Goal: Task Accomplishment & Management: Manage account settings

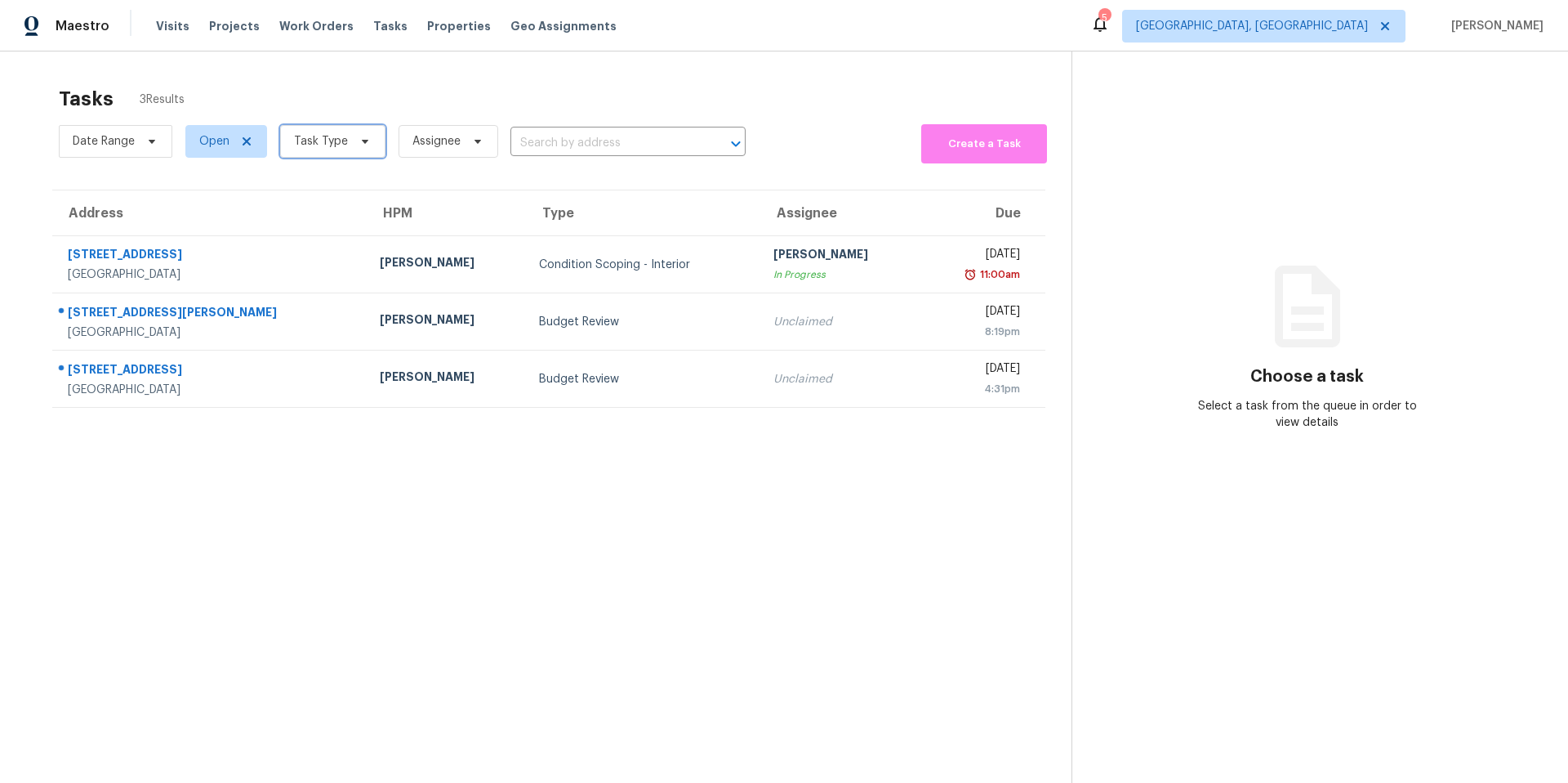
click at [371, 150] on span "Task Type" at bounding box center [332, 141] width 105 height 33
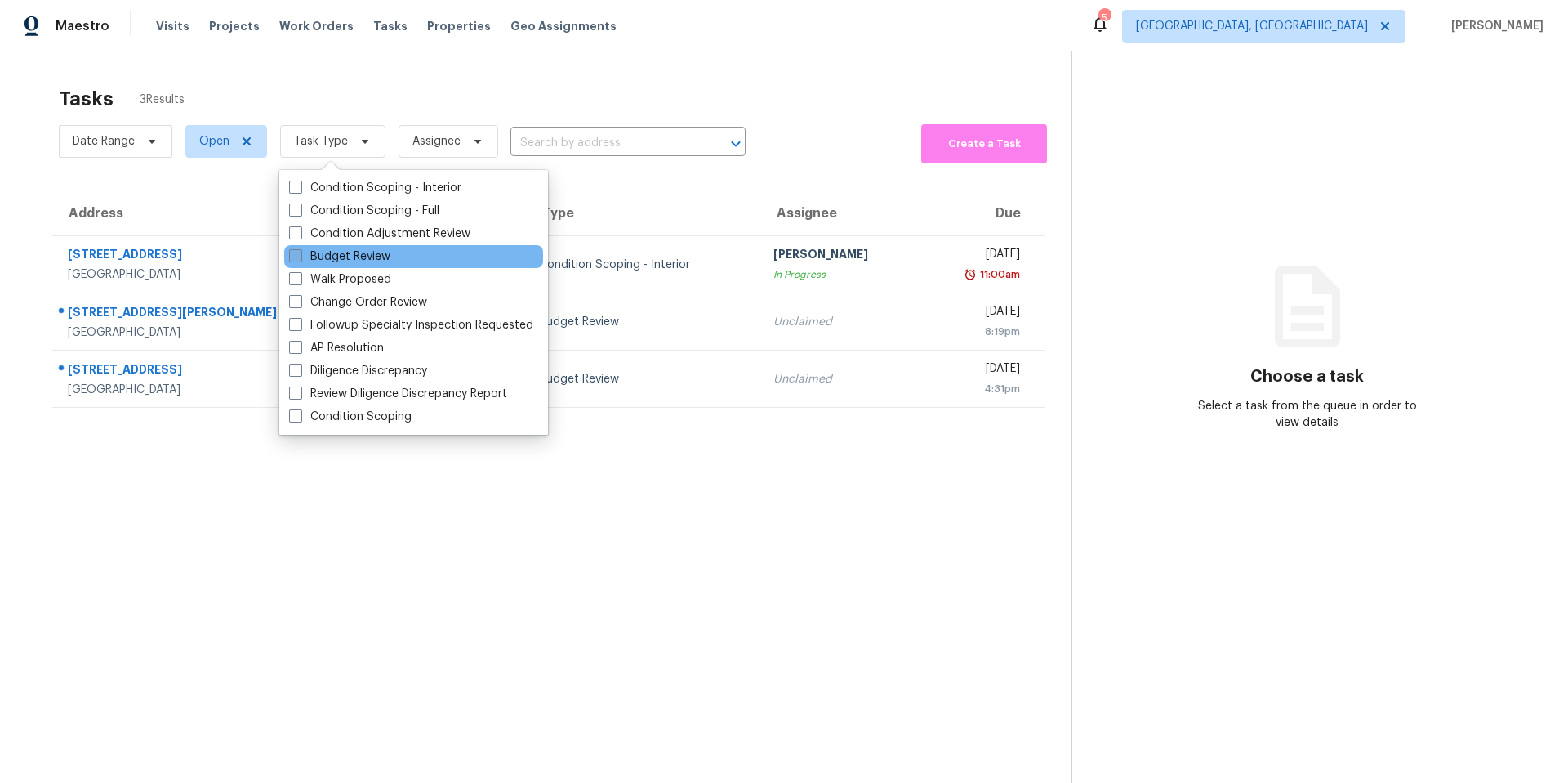
click at [358, 261] on label "Budget Review" at bounding box center [339, 256] width 101 height 16
click at [300, 259] on input "Budget Review" at bounding box center [294, 253] width 11 height 11
checkbox input "true"
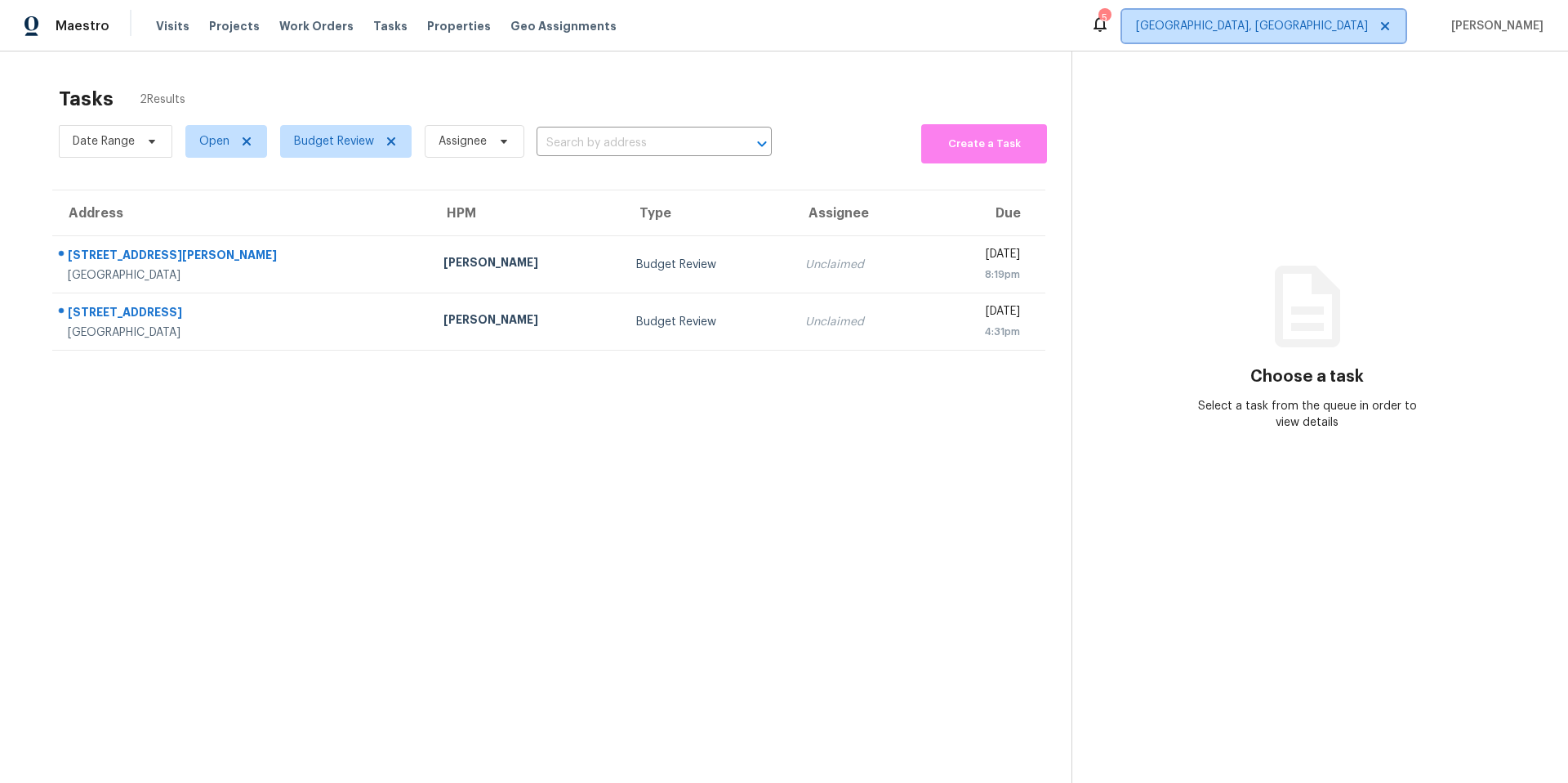
click at [1175, 24] on span "Killeen, TX" at bounding box center [1252, 26] width 232 height 16
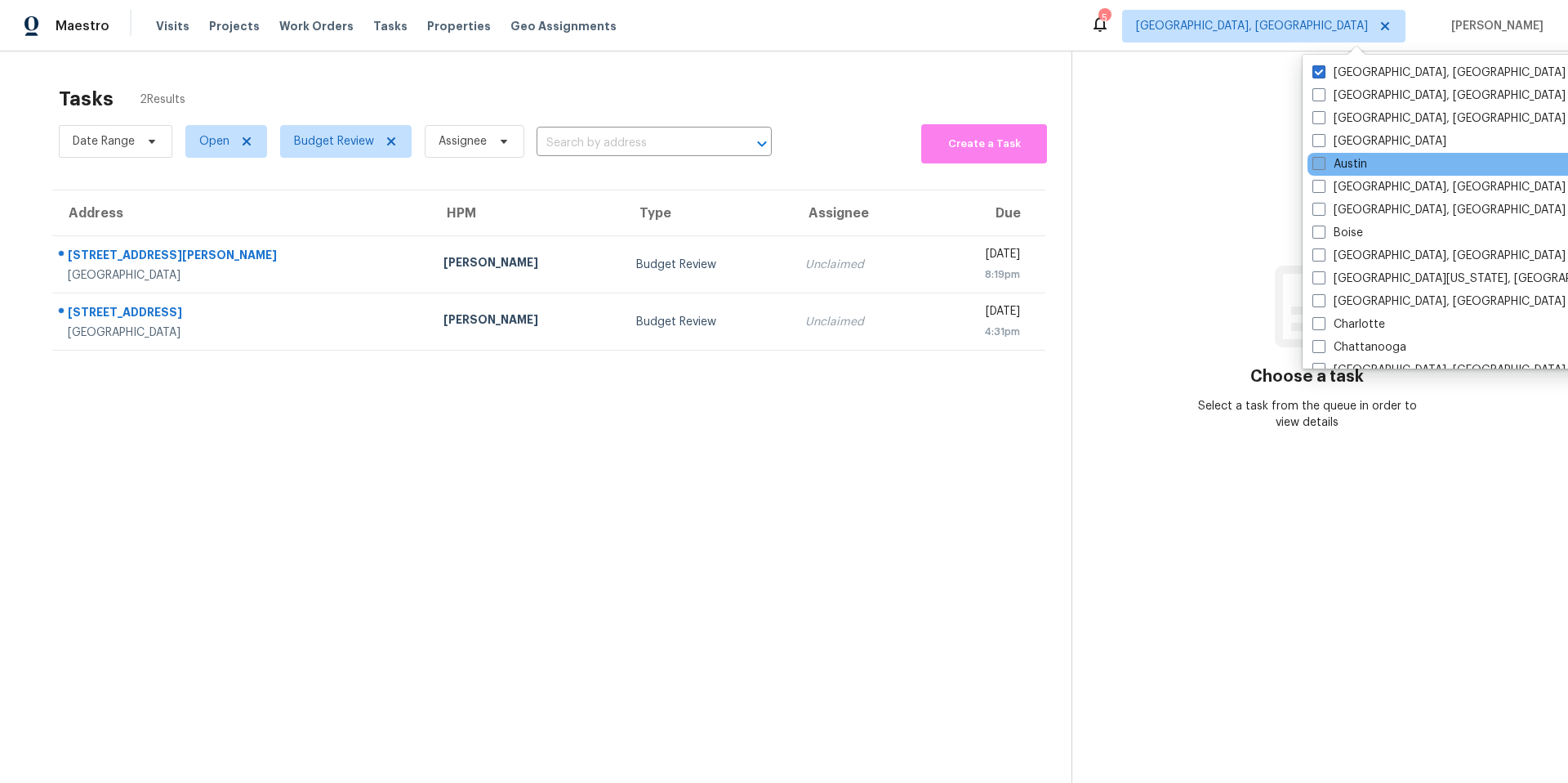
click at [1175, 157] on span at bounding box center [1318, 163] width 13 height 13
click at [1175, 156] on input "Austin" at bounding box center [1317, 161] width 11 height 11
checkbox input "true"
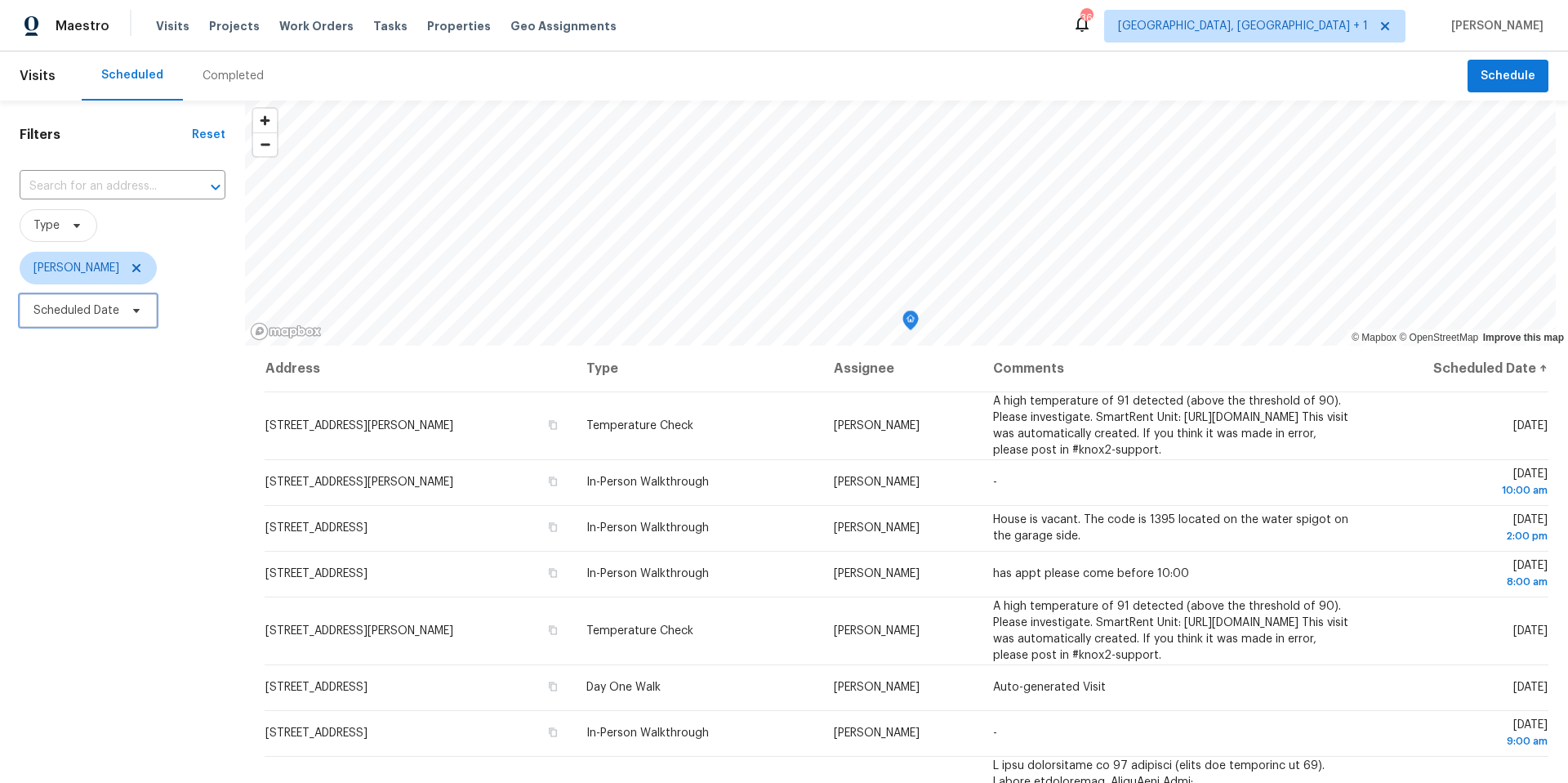
click at [120, 318] on span "Scheduled Date" at bounding box center [88, 310] width 137 height 33
click at [131, 346] on div at bounding box center [191, 365] width 343 height 53
select select "7"
select select "2025"
select select "8"
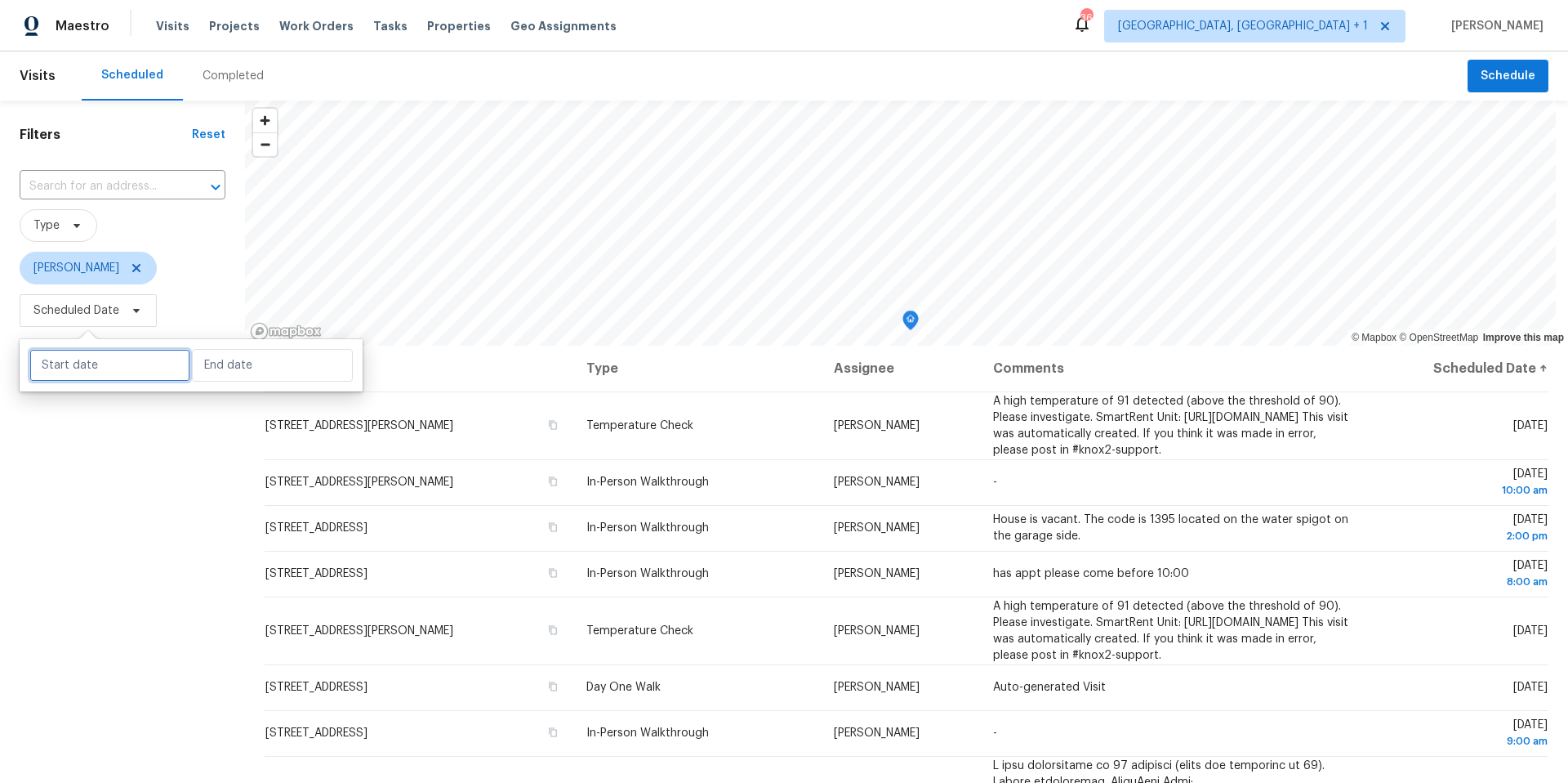
select select "2025"
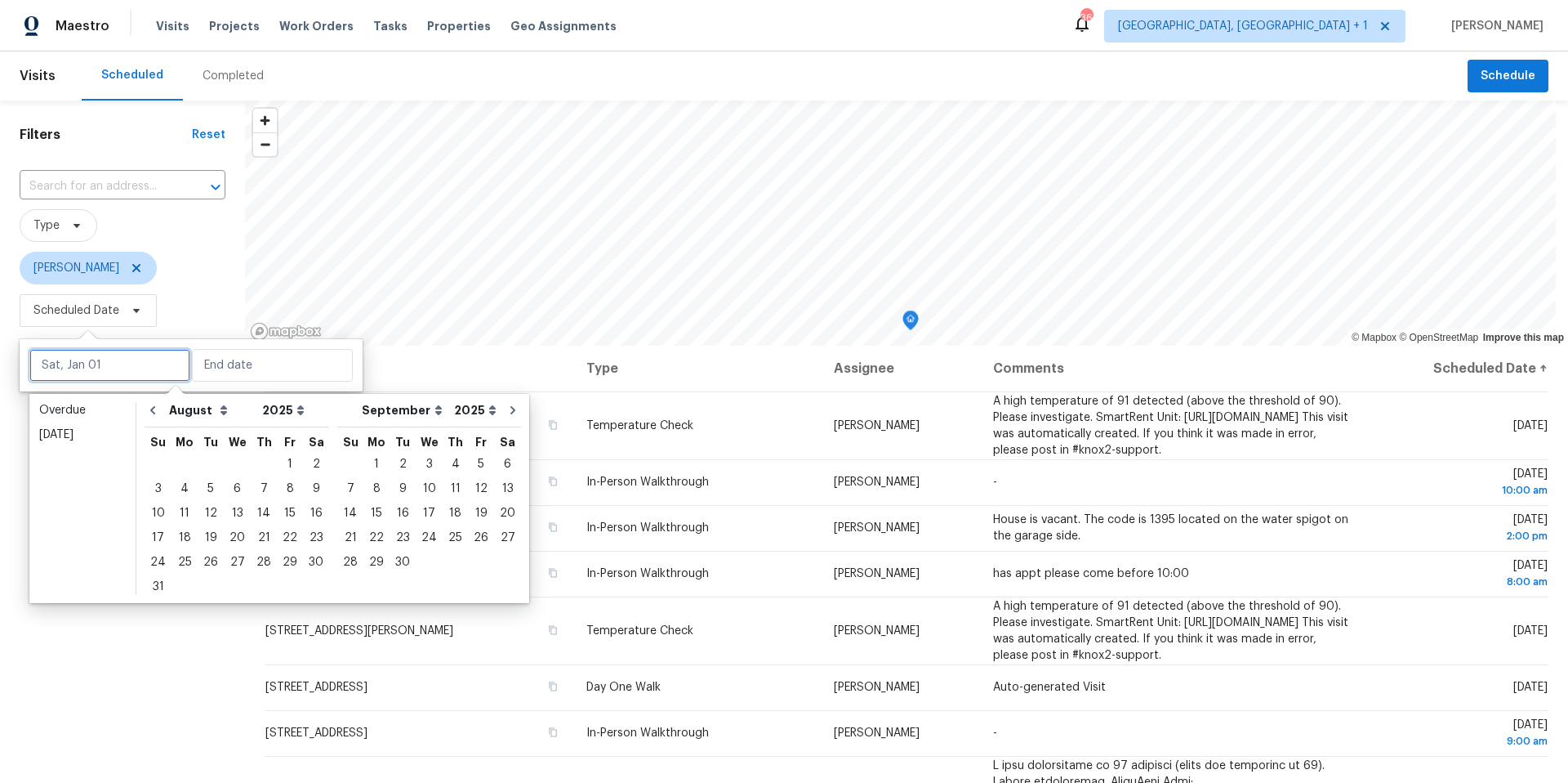
click at [128, 357] on input "text" at bounding box center [110, 365] width 161 height 33
drag, startPoint x: 255, startPoint y: 533, endPoint x: 242, endPoint y: 535, distance: 13.2
click at [242, 535] on div "17 18 19 20 21 22 23" at bounding box center [237, 537] width 184 height 25
type input "Fri, Aug 15"
type input "Mon, Sep 01"
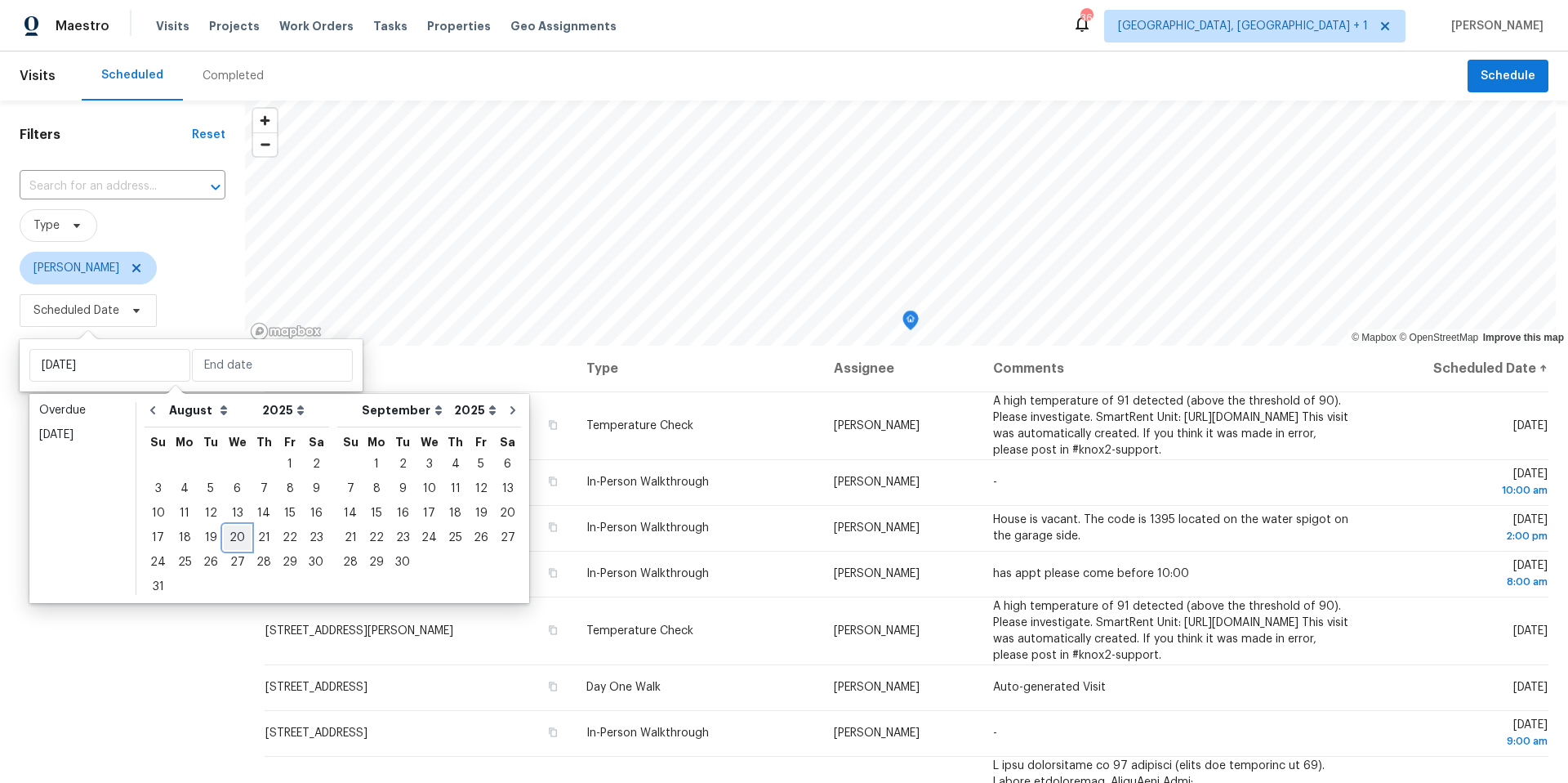
click at [232, 534] on div "20" at bounding box center [237, 537] width 27 height 23
type input "Wed, Aug 20"
click at [232, 534] on div "20" at bounding box center [237, 537] width 27 height 23
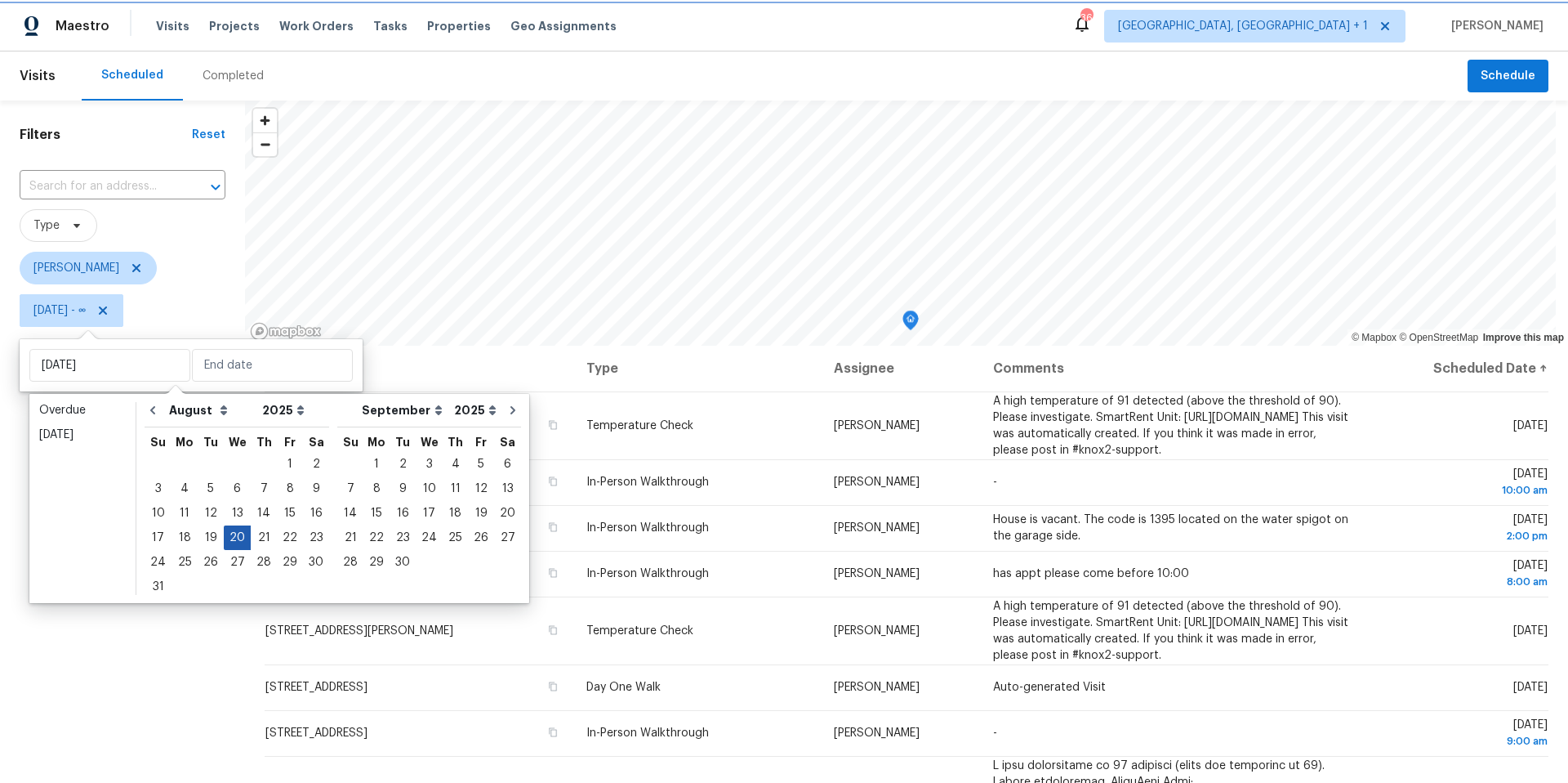
type input "Wed, Aug 20"
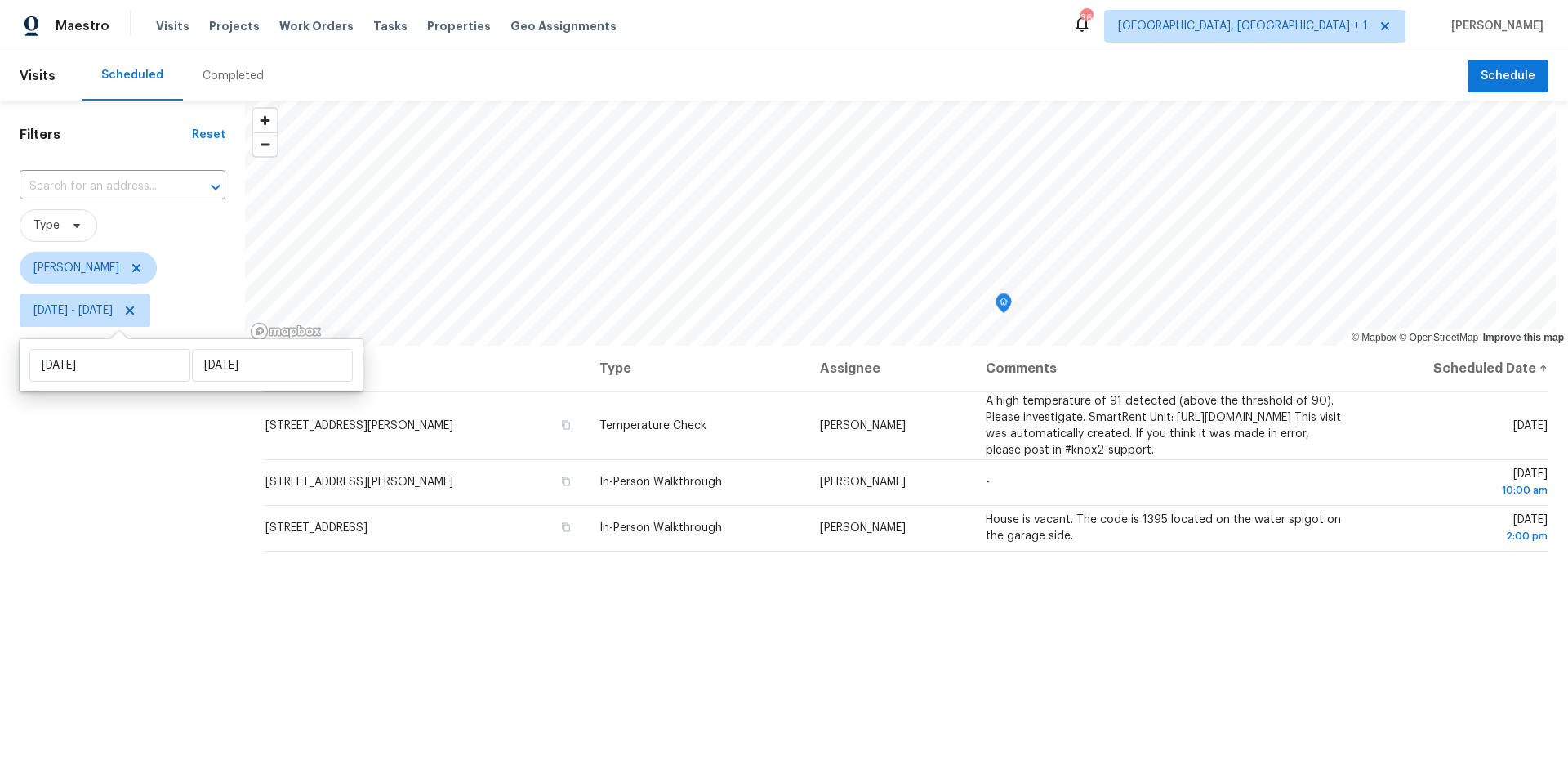
click at [162, 534] on div "Filters Reset ​ Type Nelson Figueroa Wed, Aug 20 - Wed, Aug 20" at bounding box center [122, 536] width 245 height 871
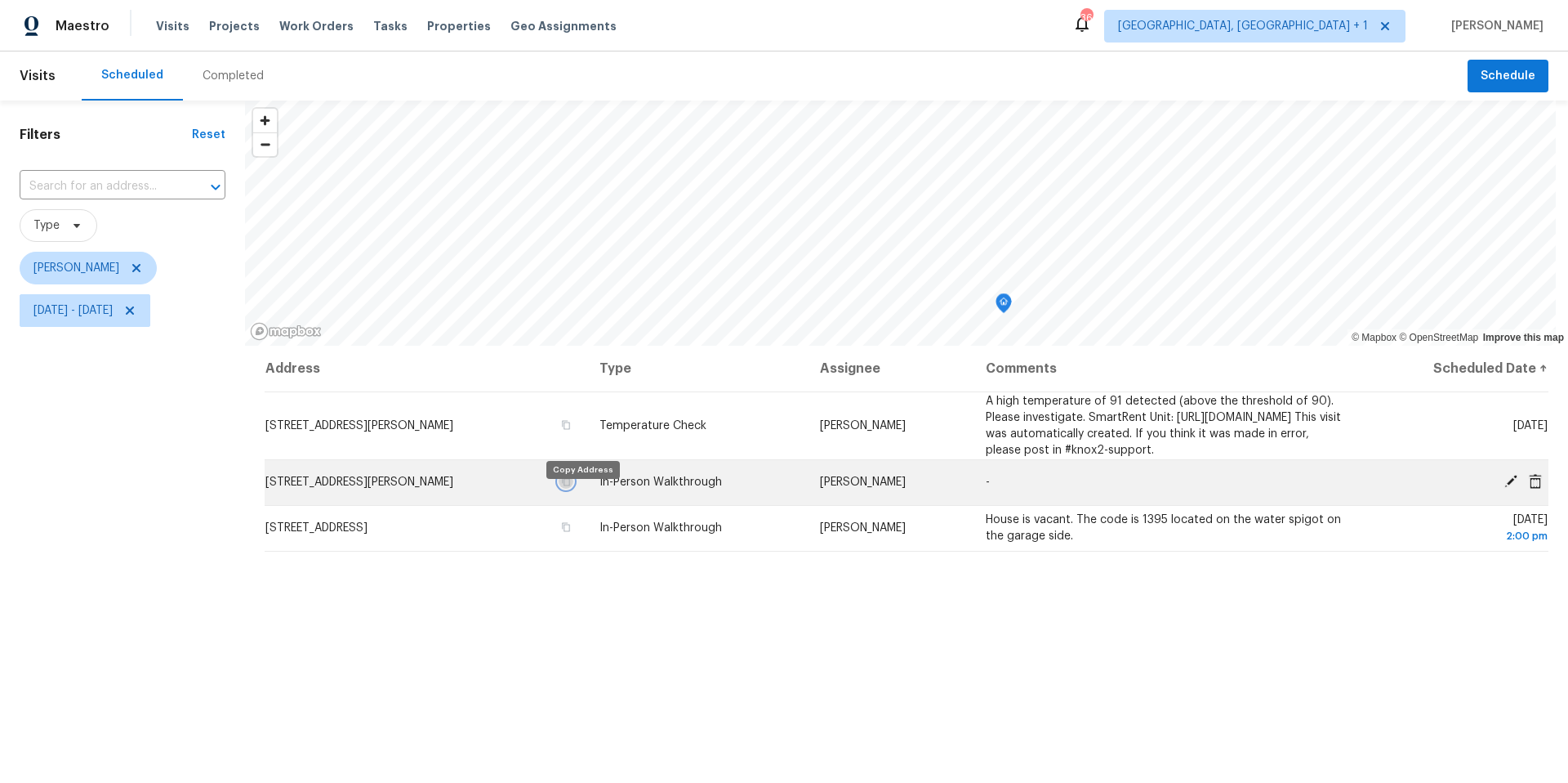
click at [570, 486] on icon "button" at bounding box center [565, 481] width 8 height 9
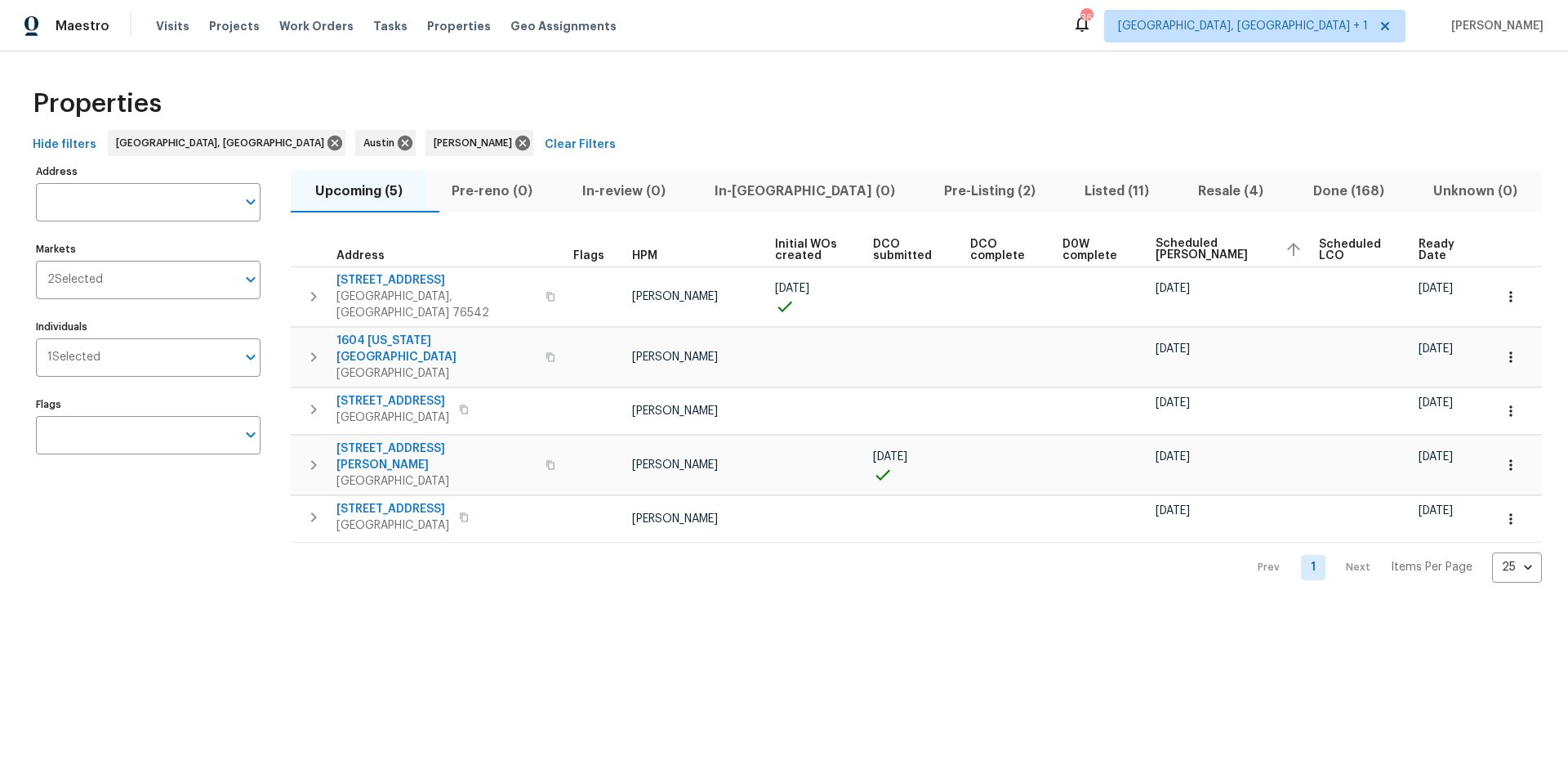
click at [1069, 190] on span "Listed (11)" at bounding box center [1116, 191] width 94 height 23
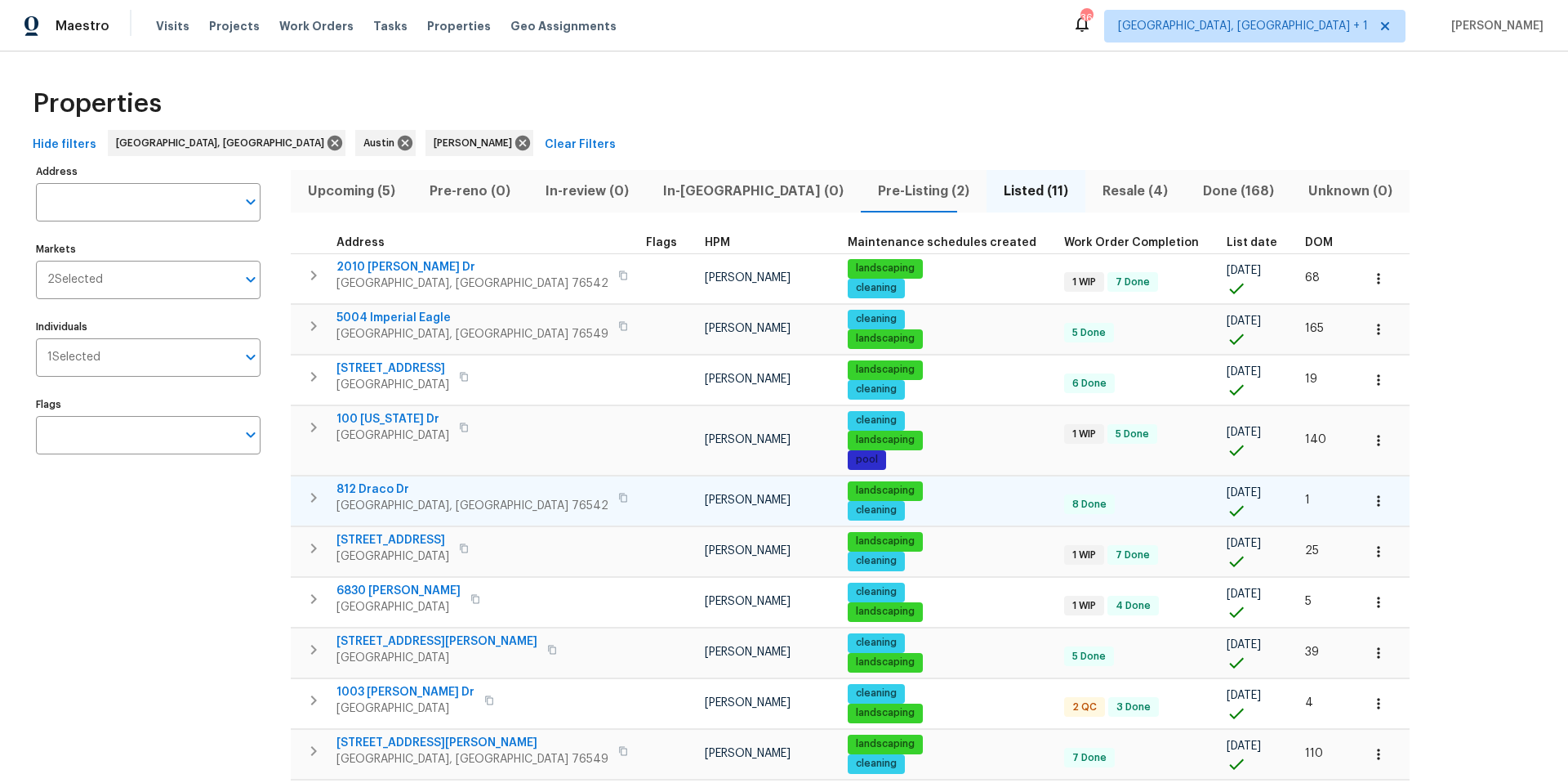
click at [362, 488] on span "812 Draco Dr" at bounding box center [472, 489] width 272 height 16
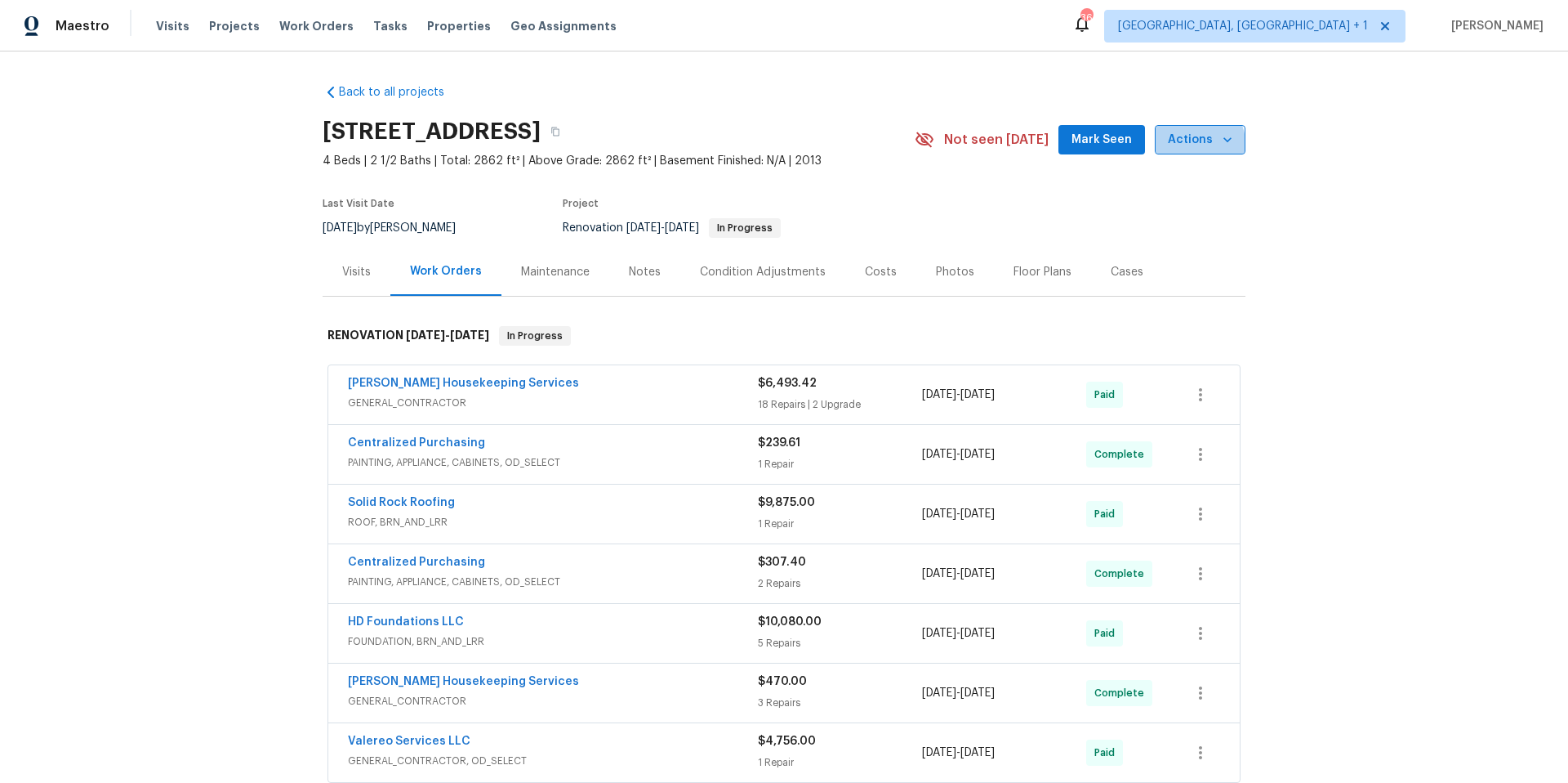
click at [1192, 144] on span "Actions" at bounding box center [1199, 140] width 64 height 21
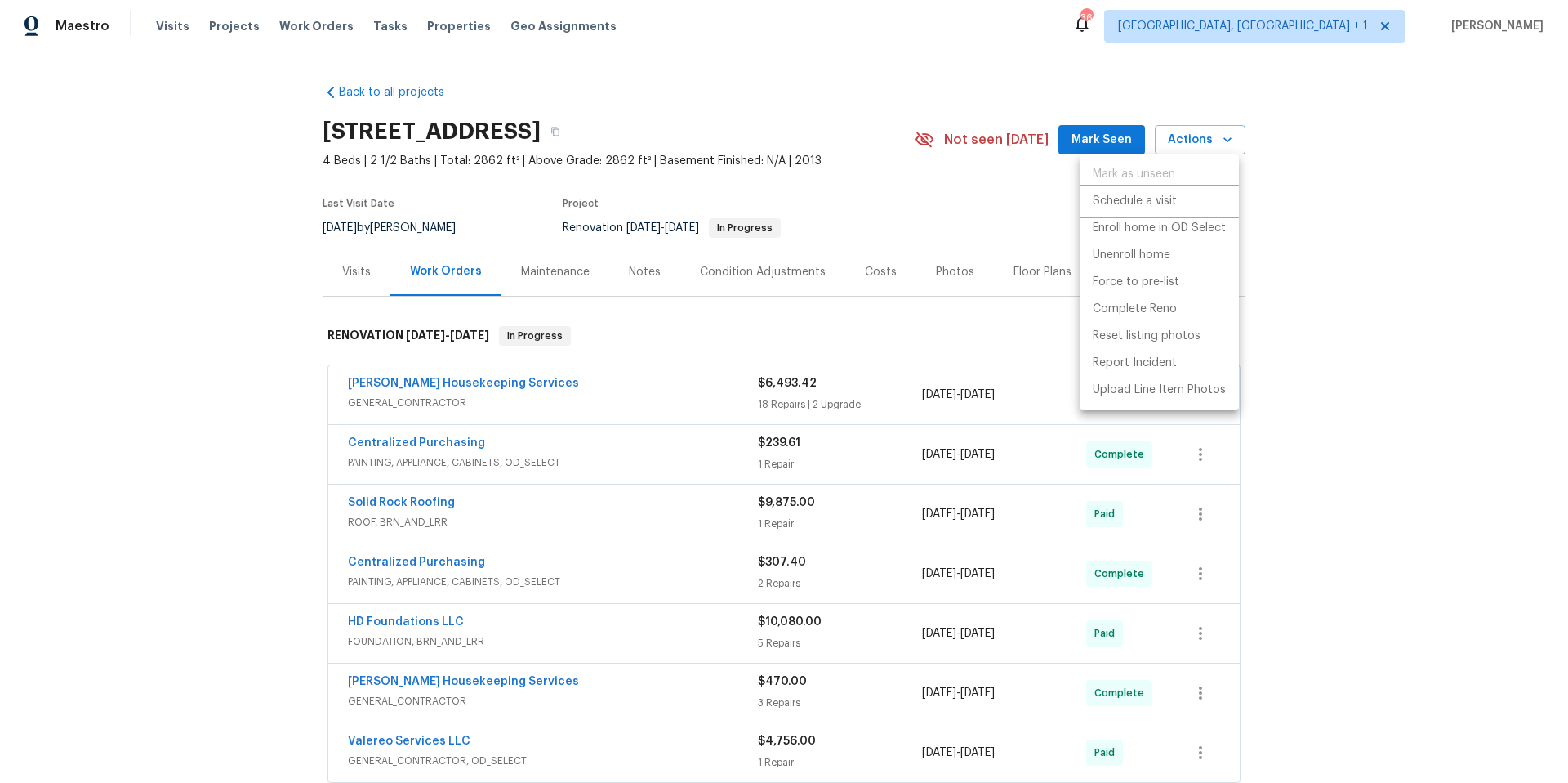
click at [1148, 203] on p "Schedule a visit" at bounding box center [1134, 200] width 84 height 17
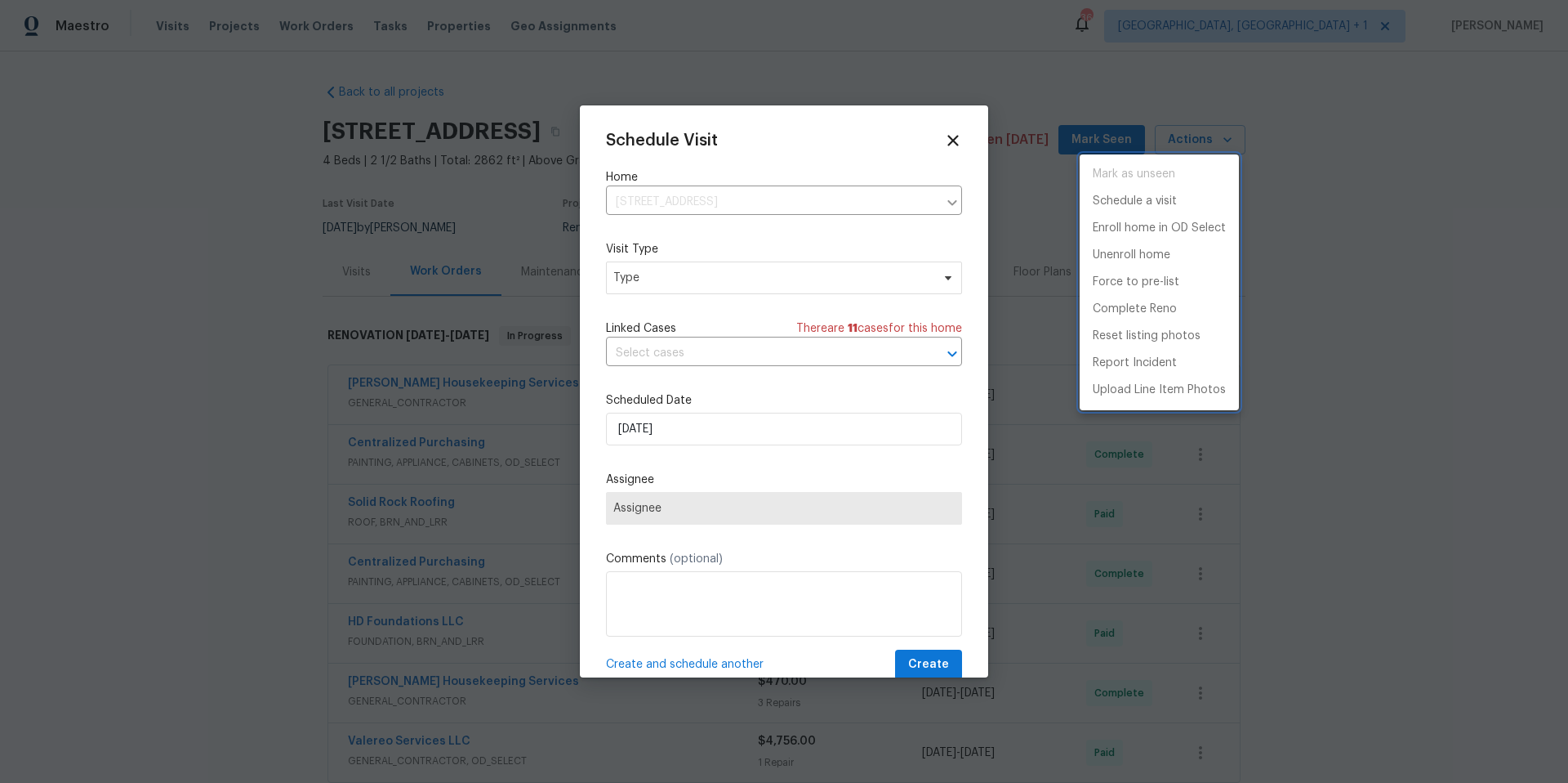
click at [701, 289] on div at bounding box center [784, 391] width 1568 height 783
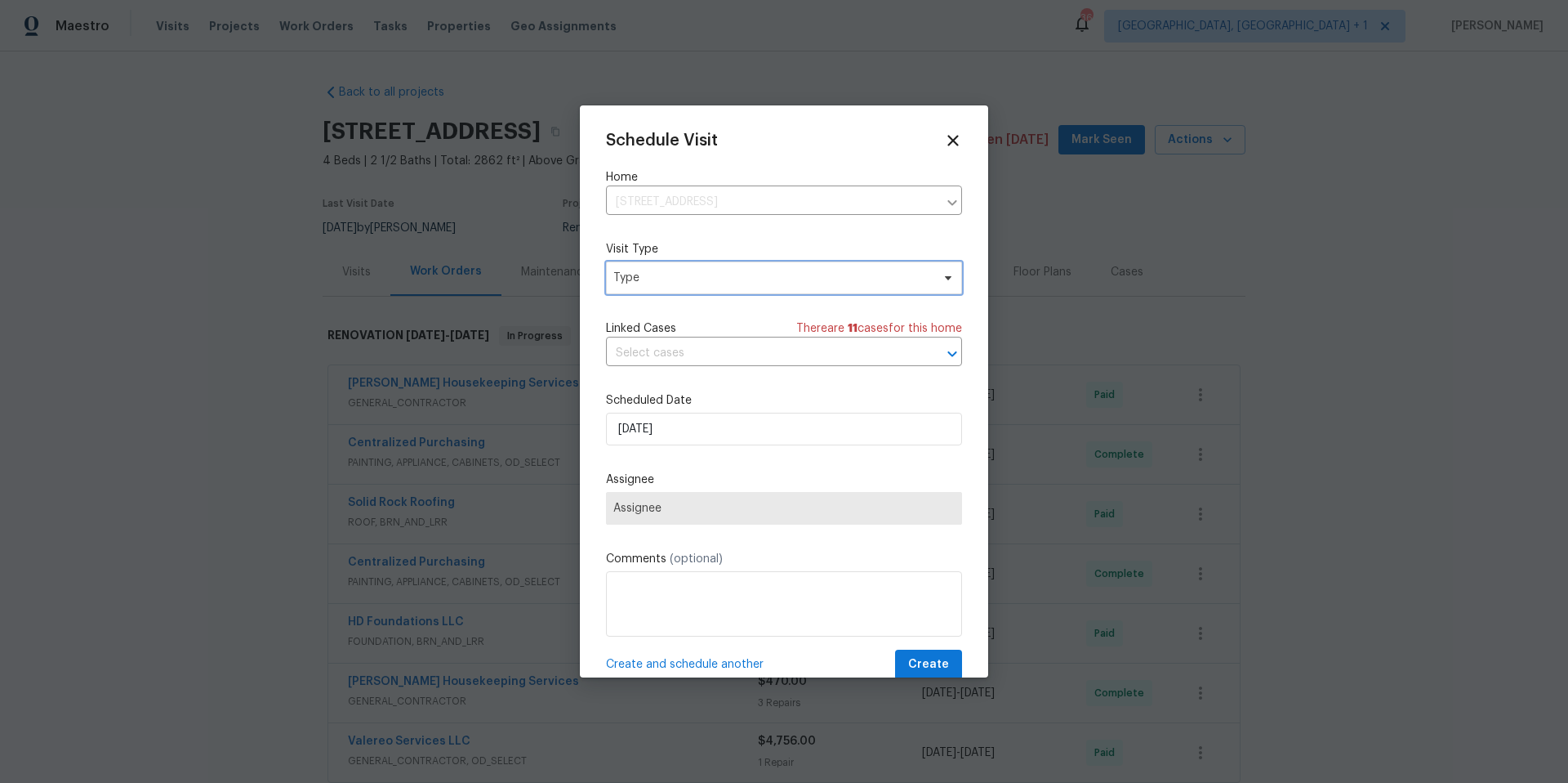
click at [701, 282] on span "Type" at bounding box center [772, 278] width 317 height 16
type input "cust"
click at [632, 355] on div "Custom" at bounding box center [638, 354] width 44 height 16
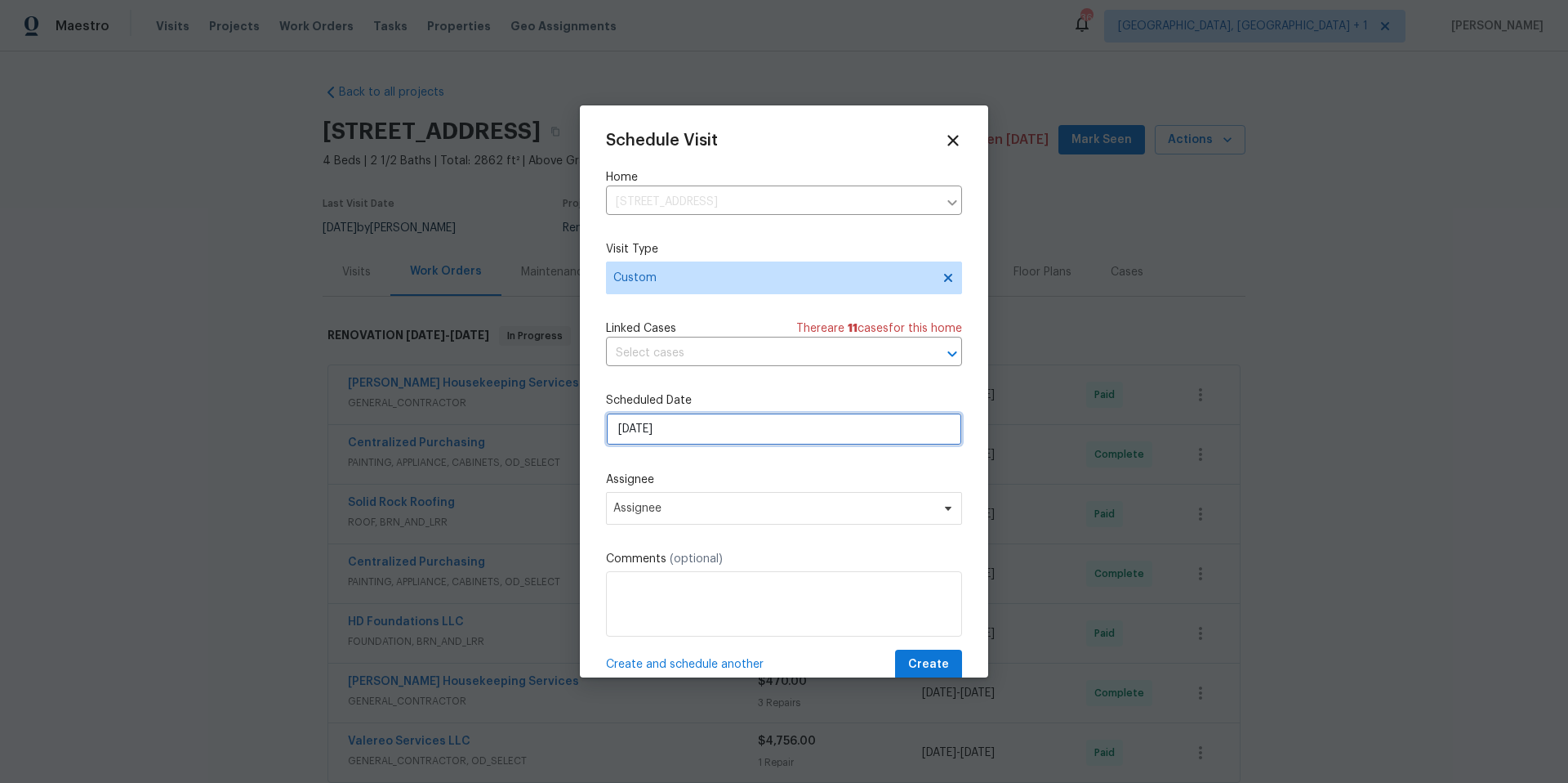
click at [675, 437] on input "8/19/2025" at bounding box center [784, 429] width 356 height 33
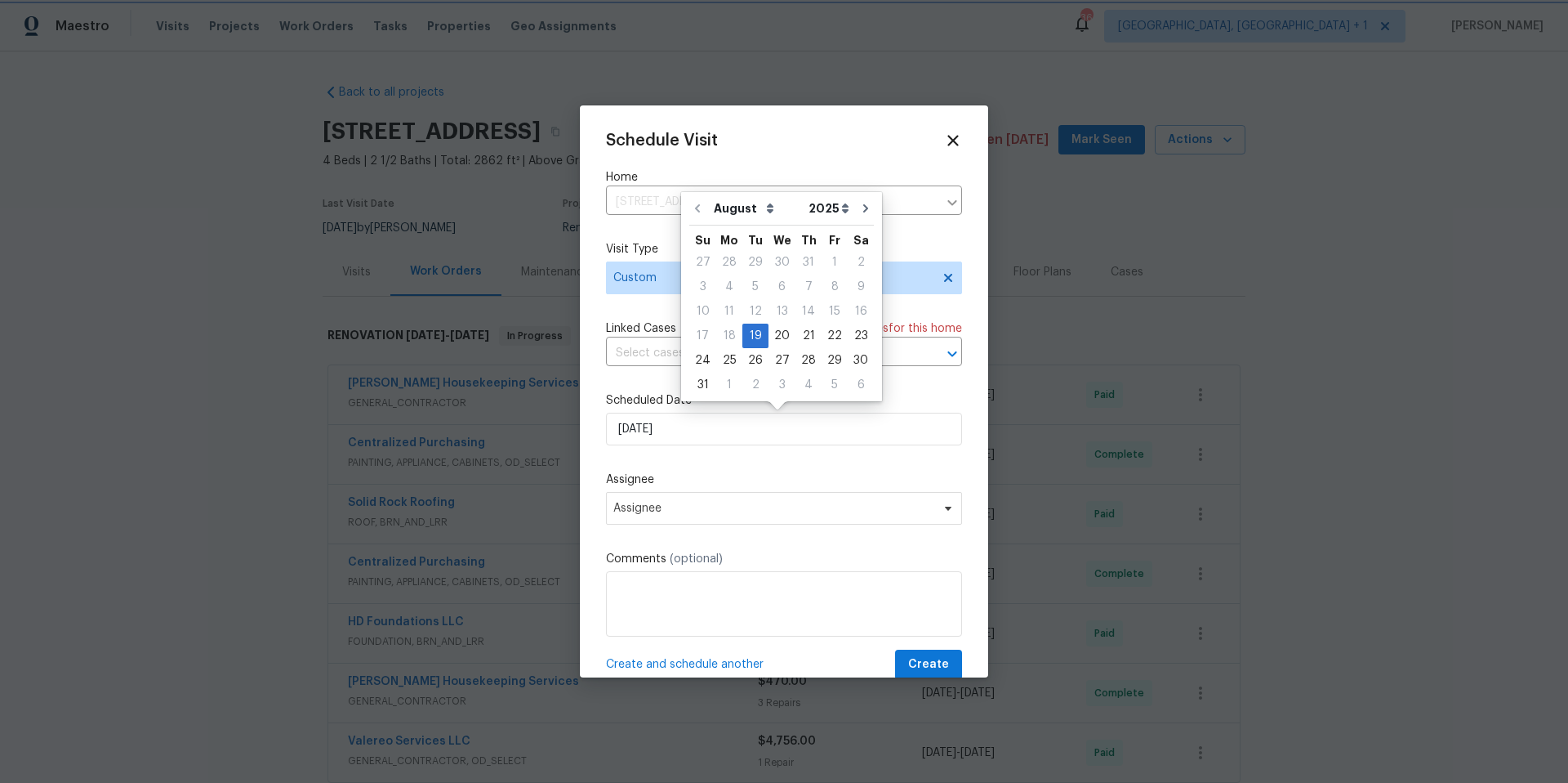
click at [931, 247] on label "Visit Type" at bounding box center [784, 249] width 356 height 16
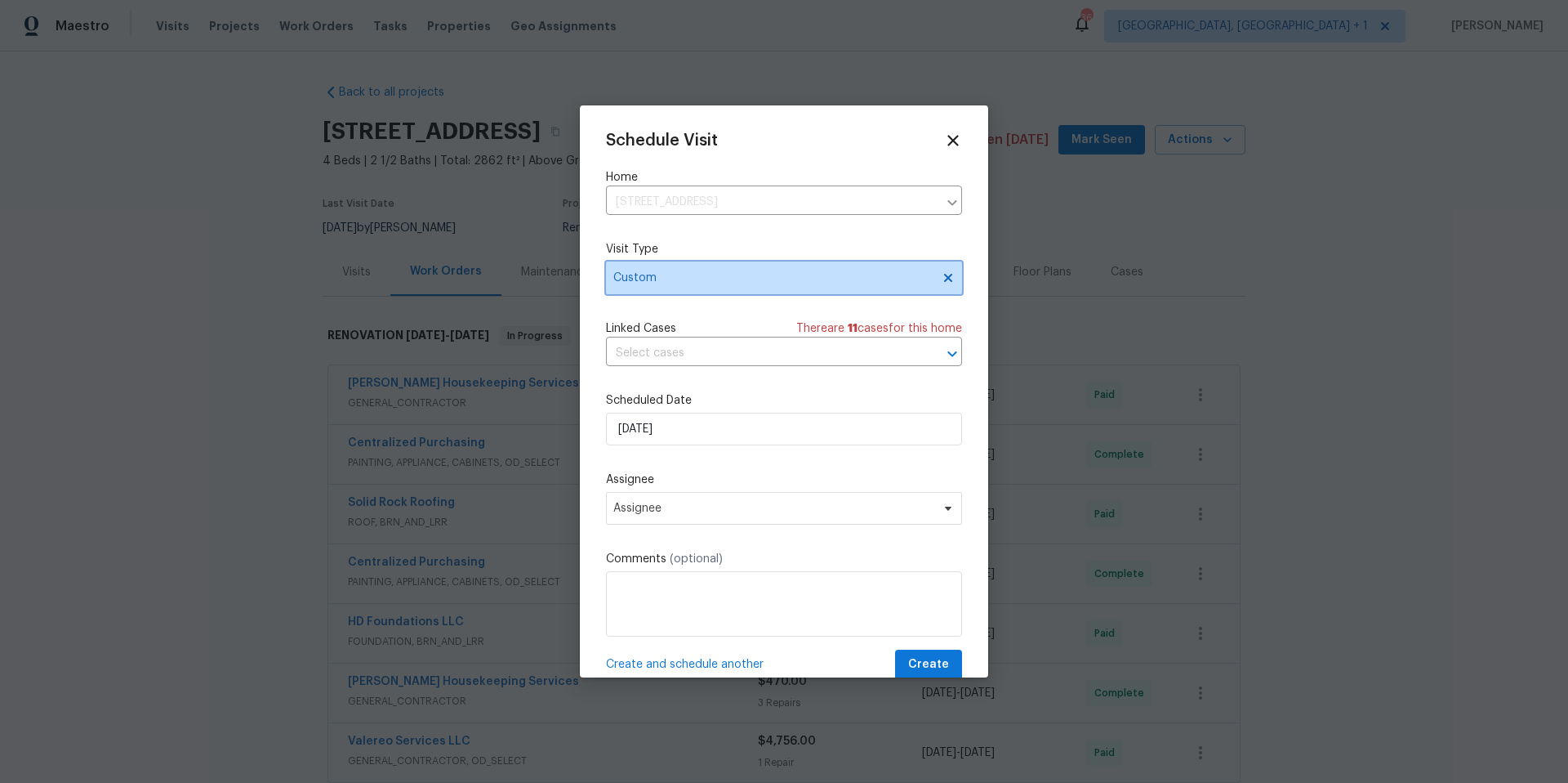
click at [905, 277] on span "Custom" at bounding box center [772, 278] width 317 height 16
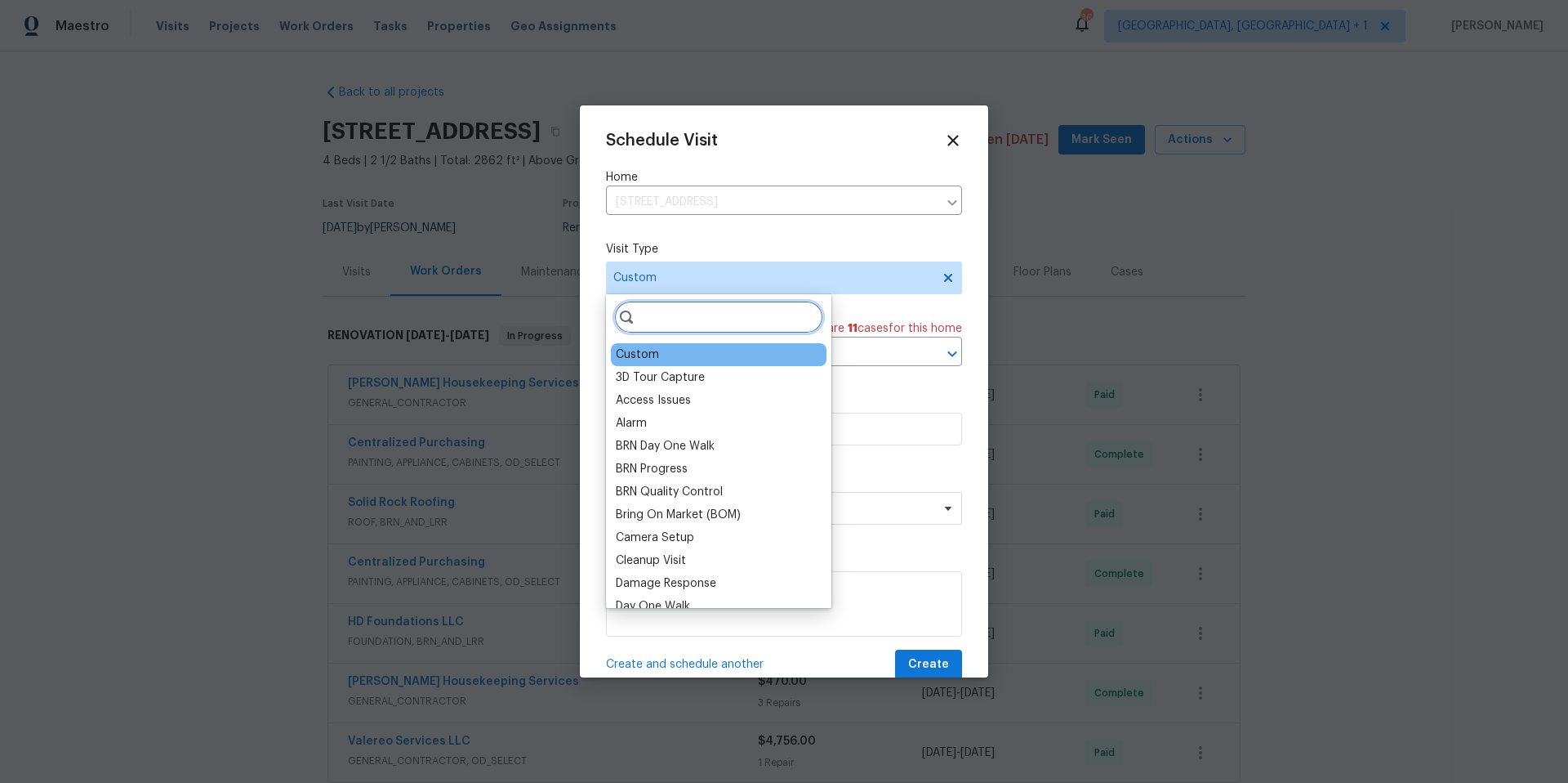
click at [719, 326] on input "search" at bounding box center [718, 317] width 209 height 33
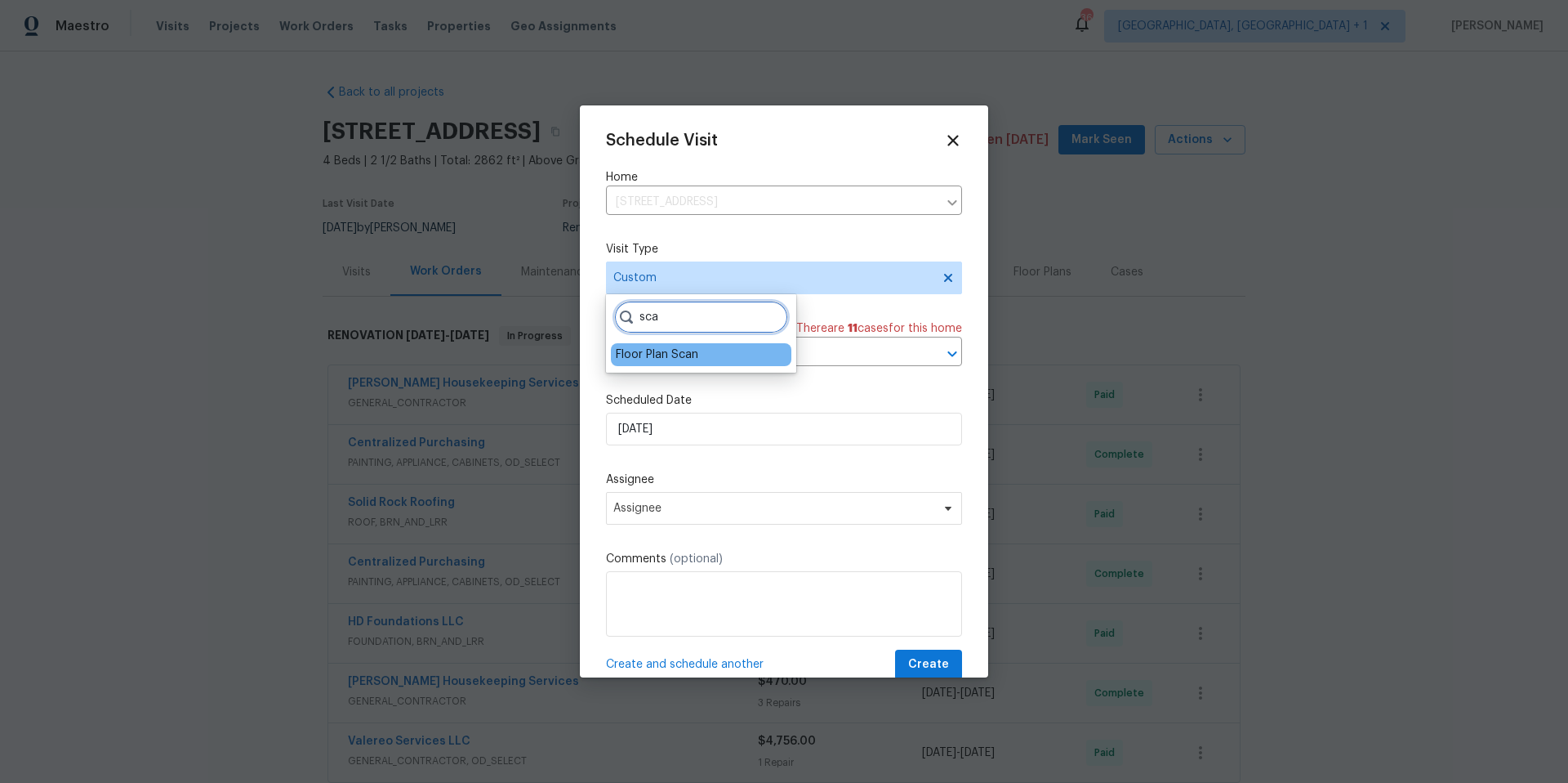
type input "sca"
click at [666, 357] on div "Floor Plan Scan" at bounding box center [657, 354] width 82 height 16
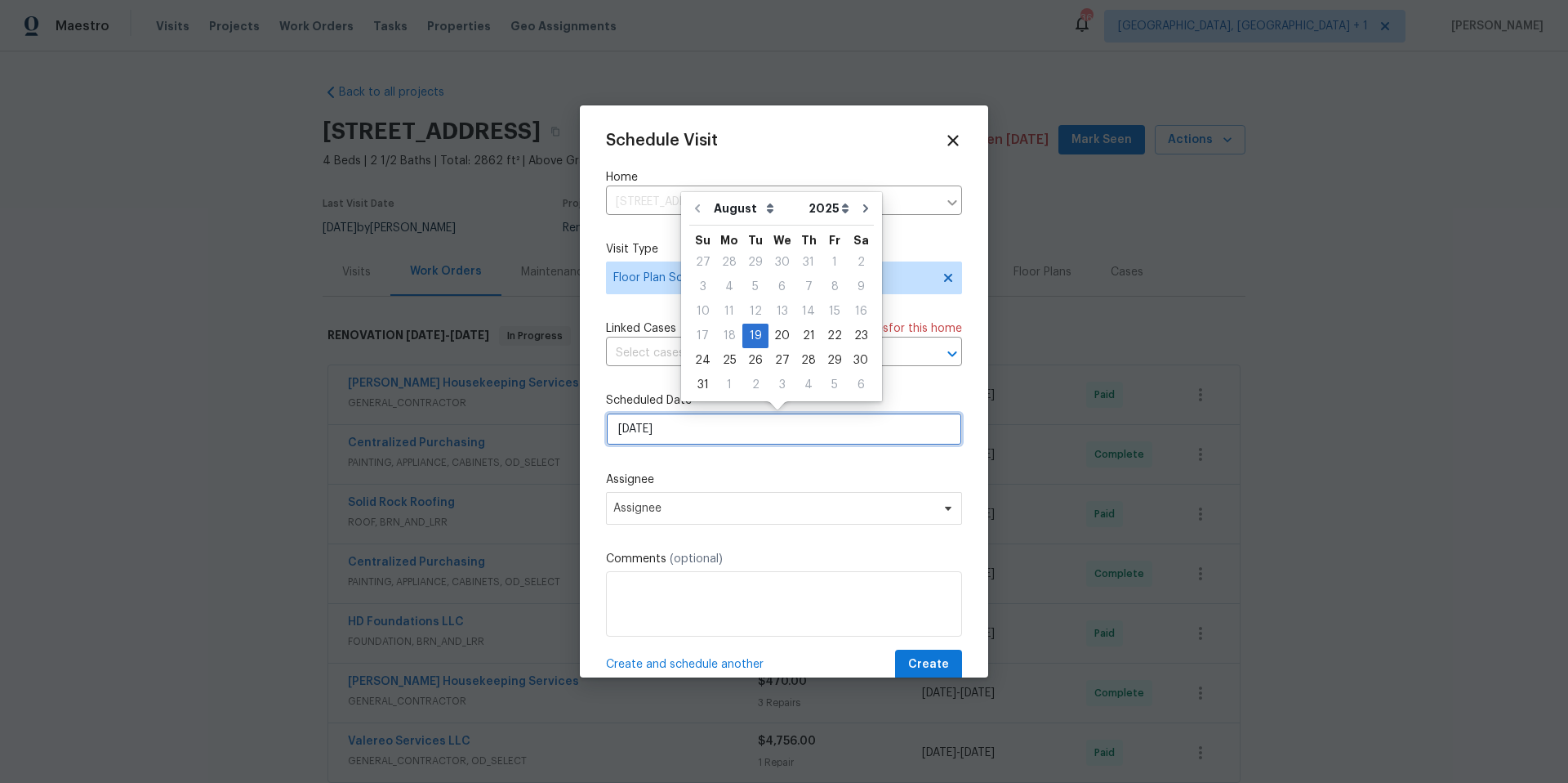
click at [672, 435] on input "8/19/2025" at bounding box center [784, 429] width 356 height 33
click at [778, 339] on div "20" at bounding box center [782, 335] width 27 height 23
type input "8/20/2025"
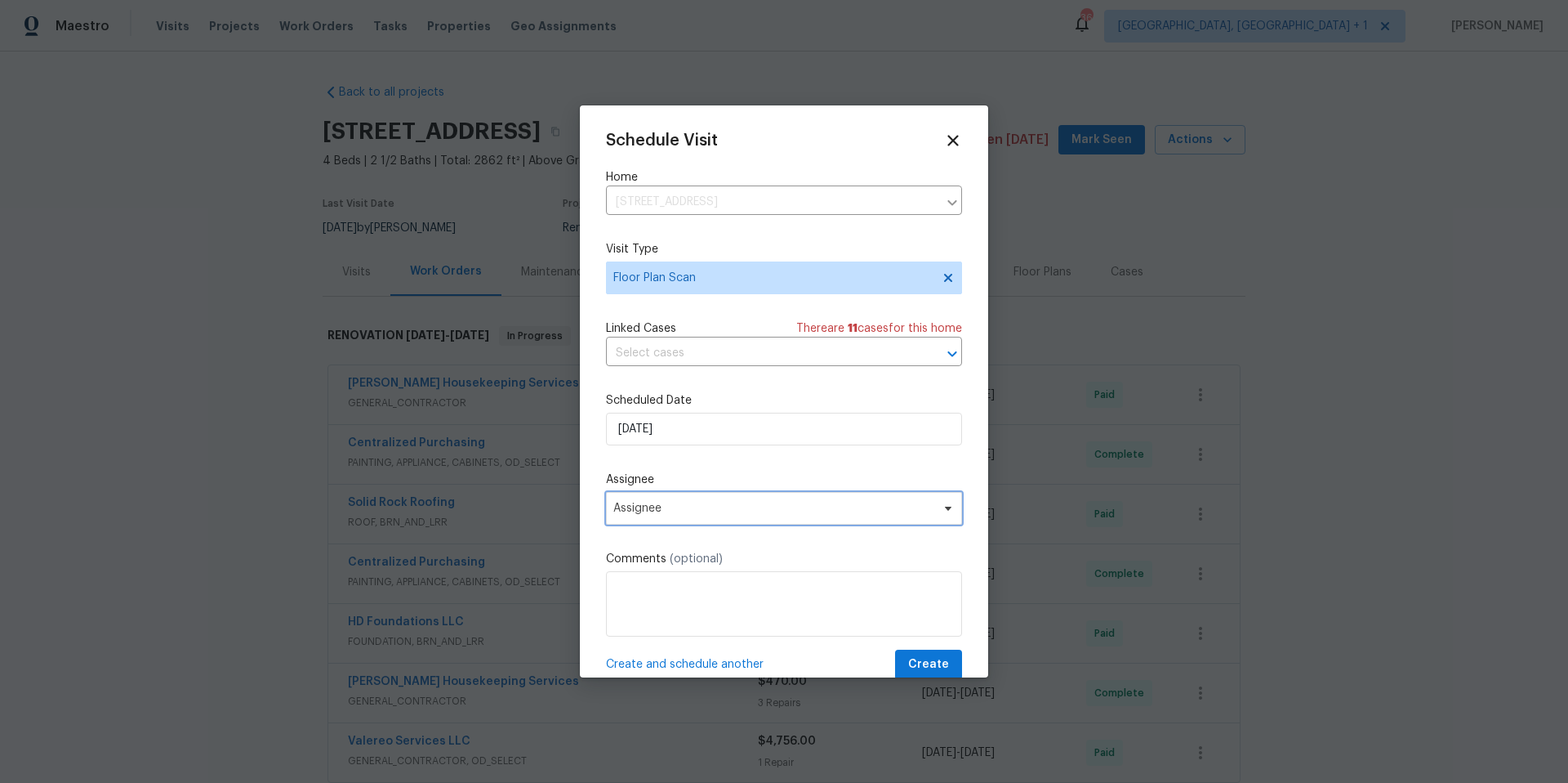
click at [689, 515] on span "Assignee" at bounding box center [773, 507] width 320 height 13
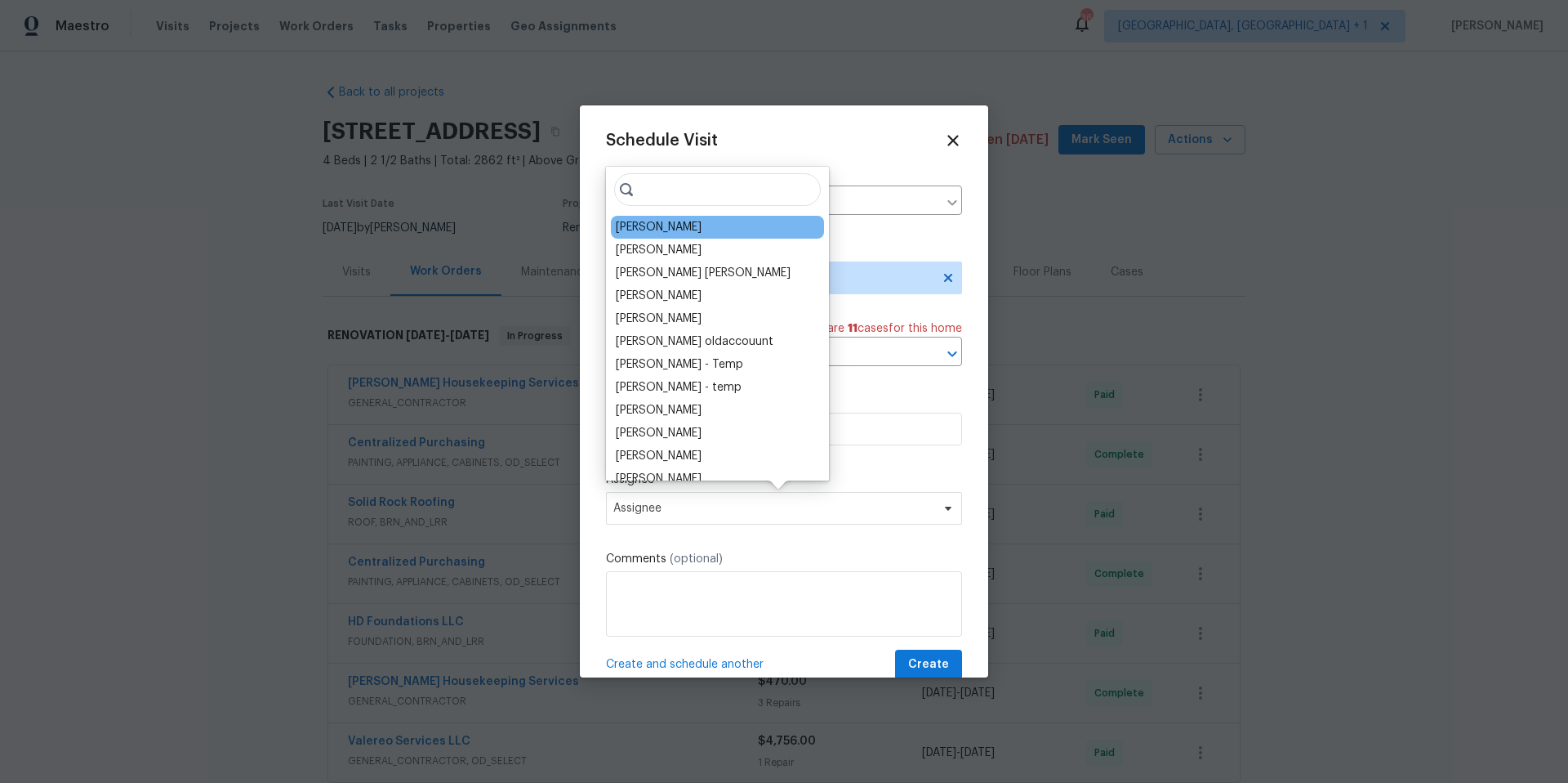
click at [704, 221] on div "[PERSON_NAME]" at bounding box center [717, 226] width 213 height 23
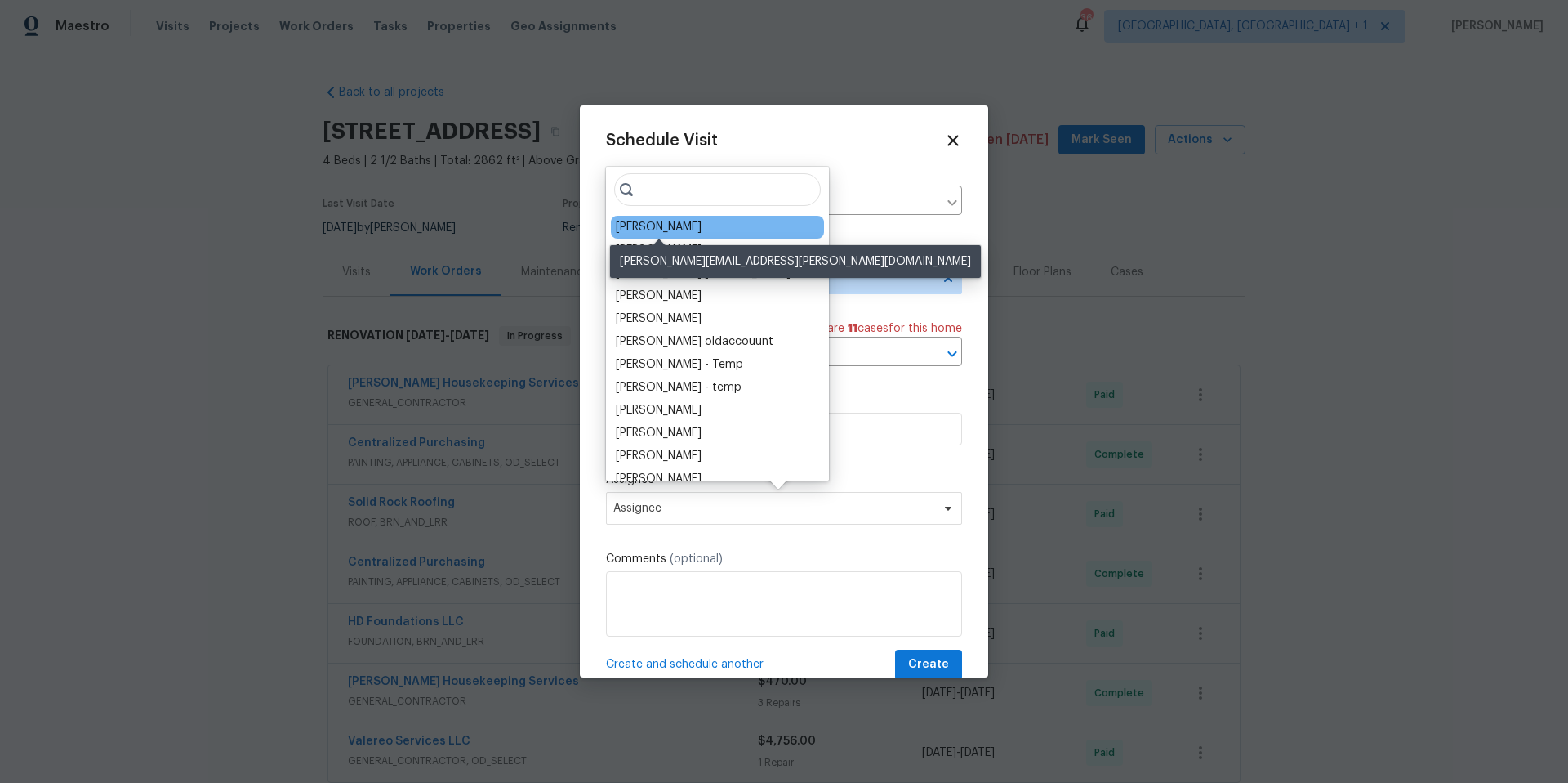
click at [667, 223] on div "[PERSON_NAME]" at bounding box center [659, 227] width 85 height 16
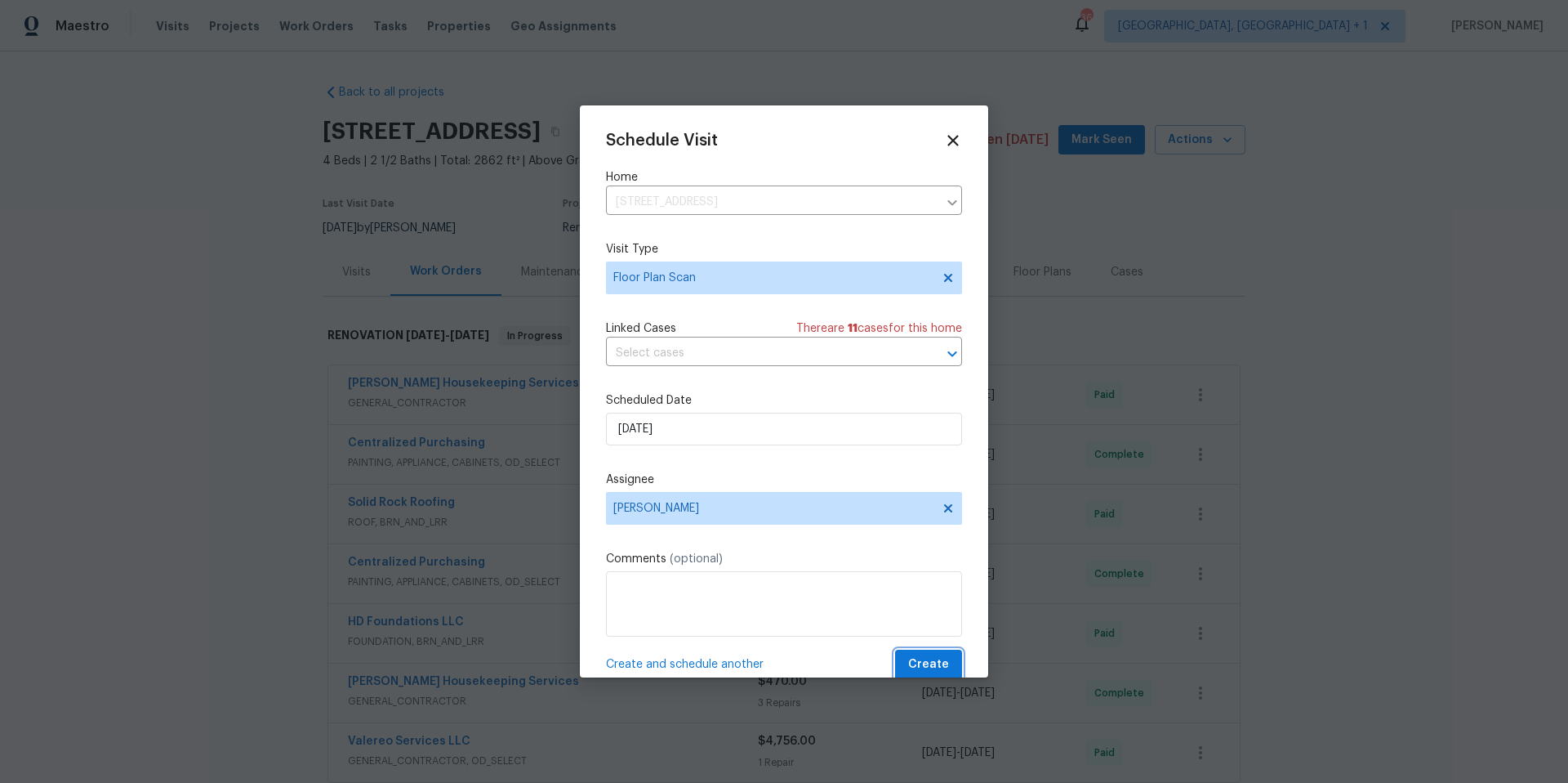
click at [907, 666] on span "Create" at bounding box center [927, 664] width 41 height 21
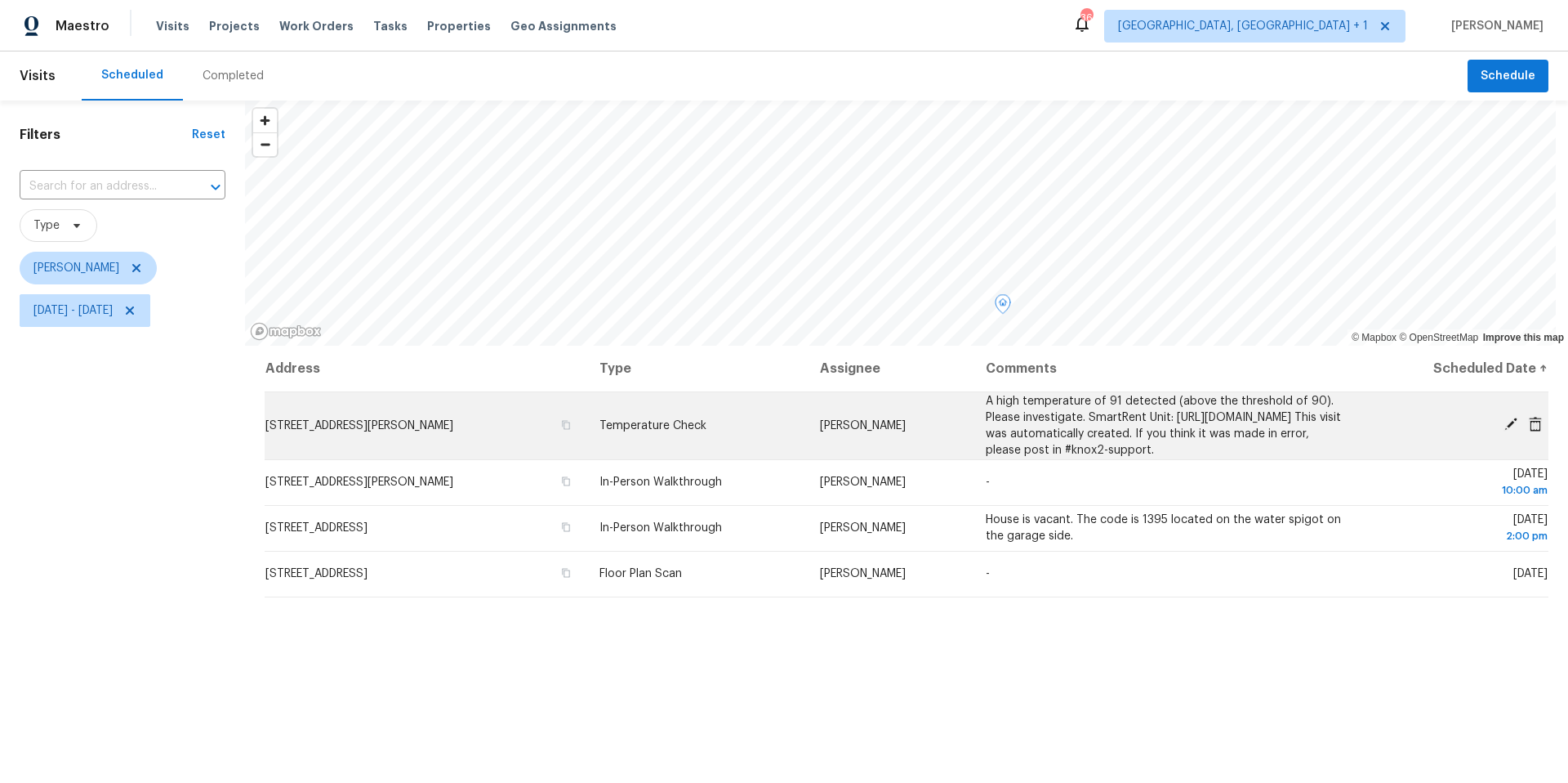
click at [1504, 431] on icon at bounding box center [1510, 424] width 15 height 15
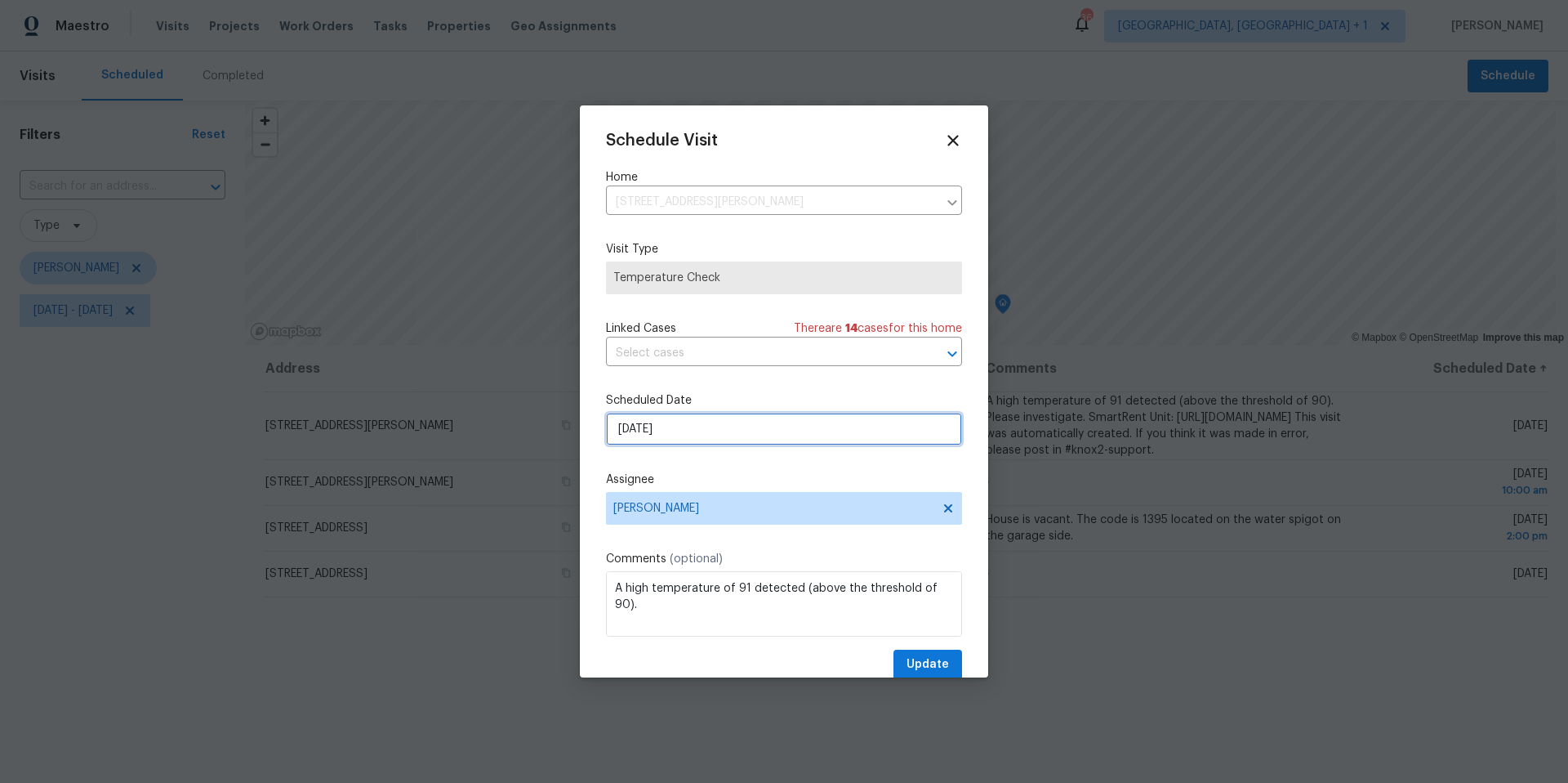
click at [640, 426] on input "8/20/2025" at bounding box center [784, 429] width 356 height 33
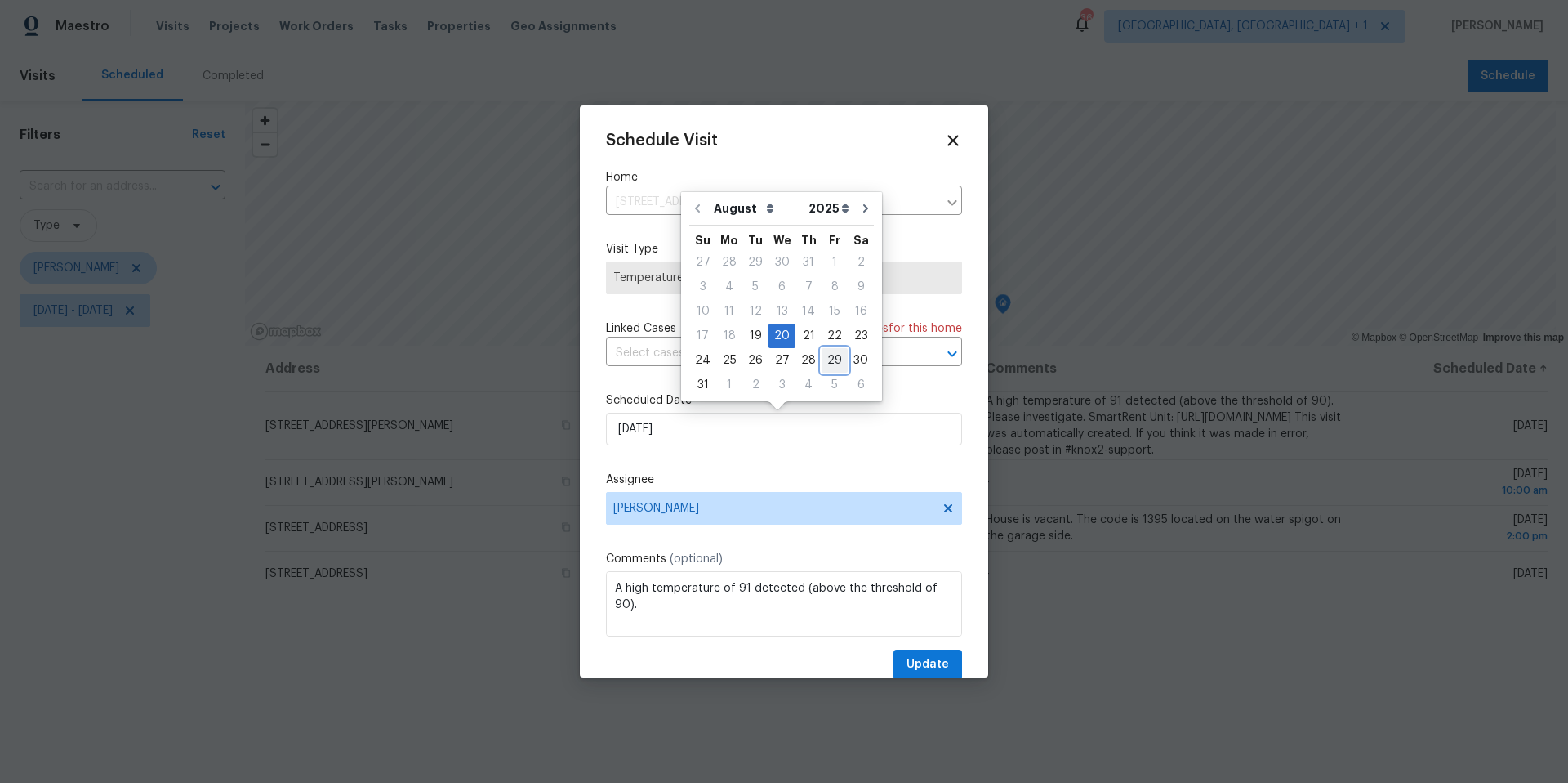
click at [827, 357] on div "29" at bounding box center [834, 360] width 26 height 23
type input "8/29/2025"
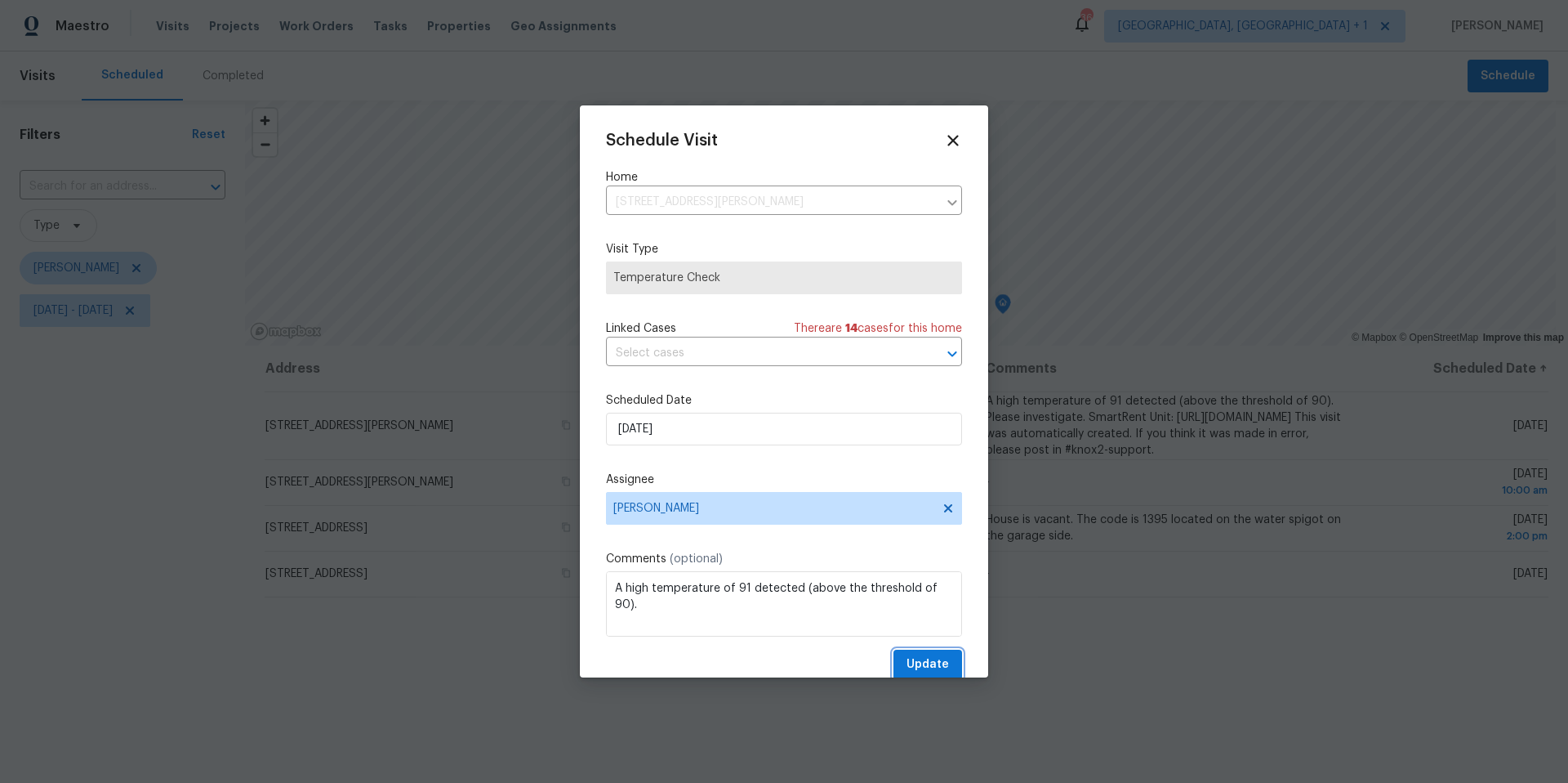
click at [928, 653] on button "Update" at bounding box center [927, 664] width 68 height 30
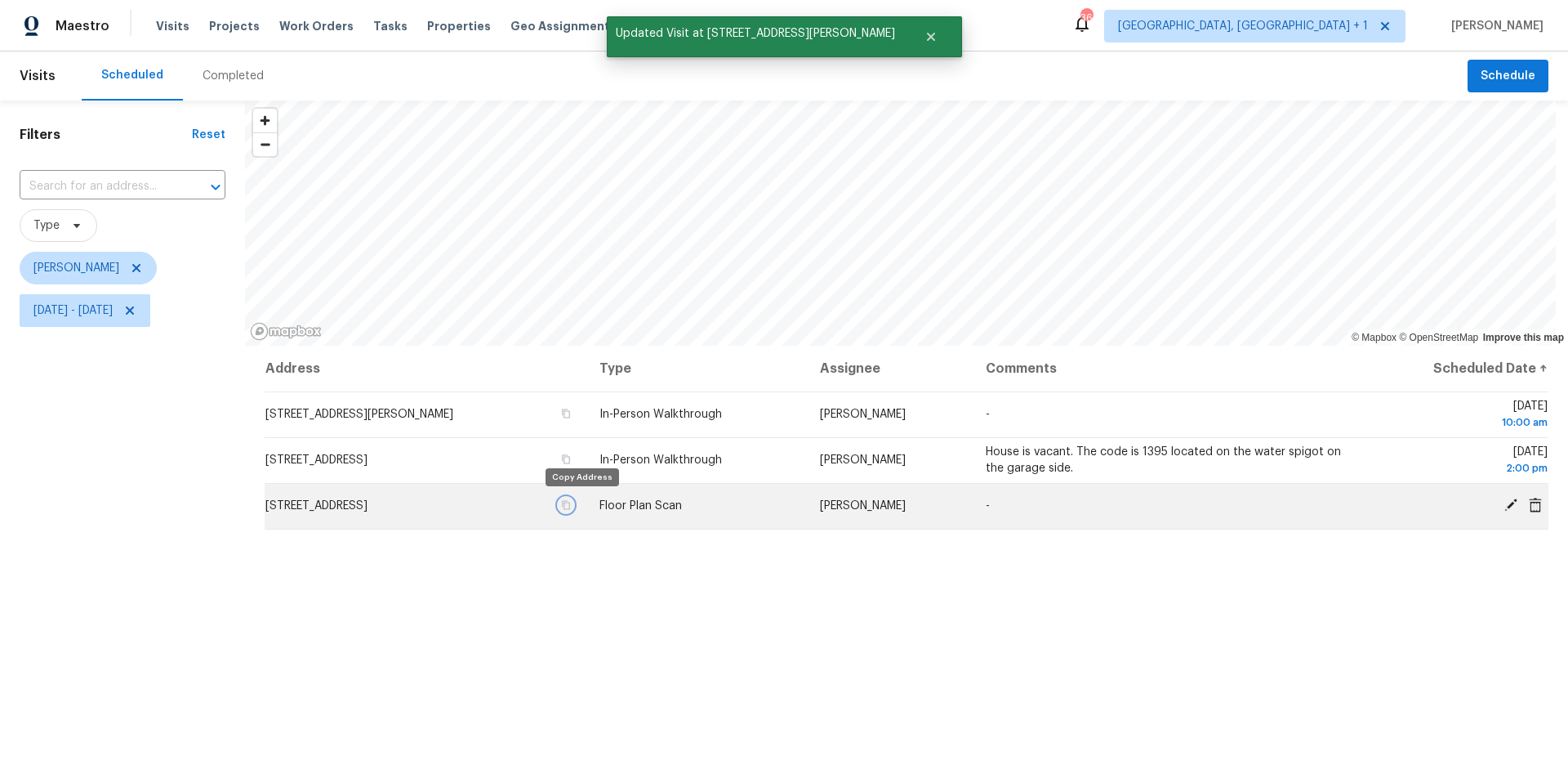
click at [570, 506] on icon "button" at bounding box center [566, 505] width 10 height 10
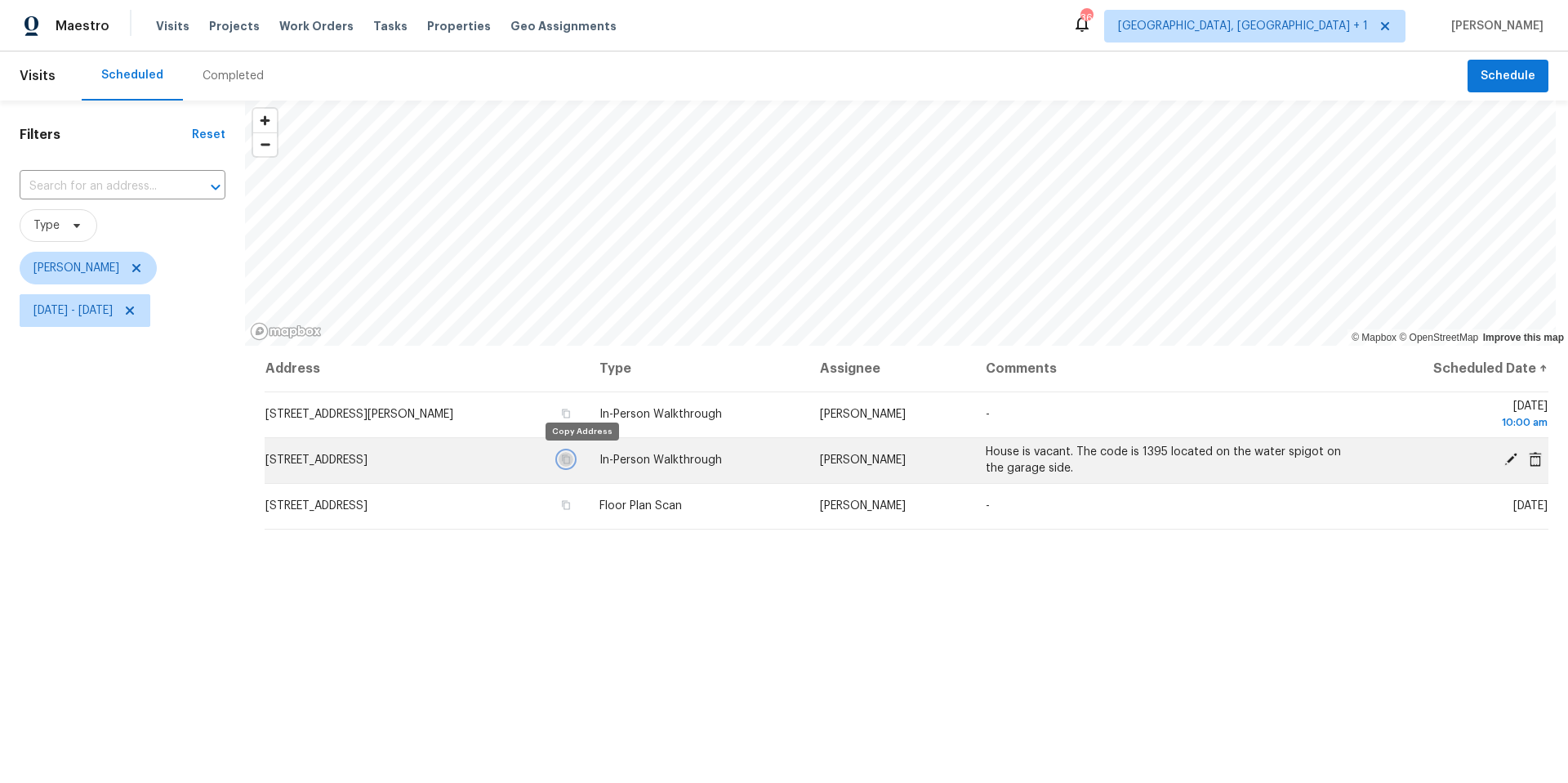
click at [570, 461] on icon "button" at bounding box center [566, 459] width 10 height 10
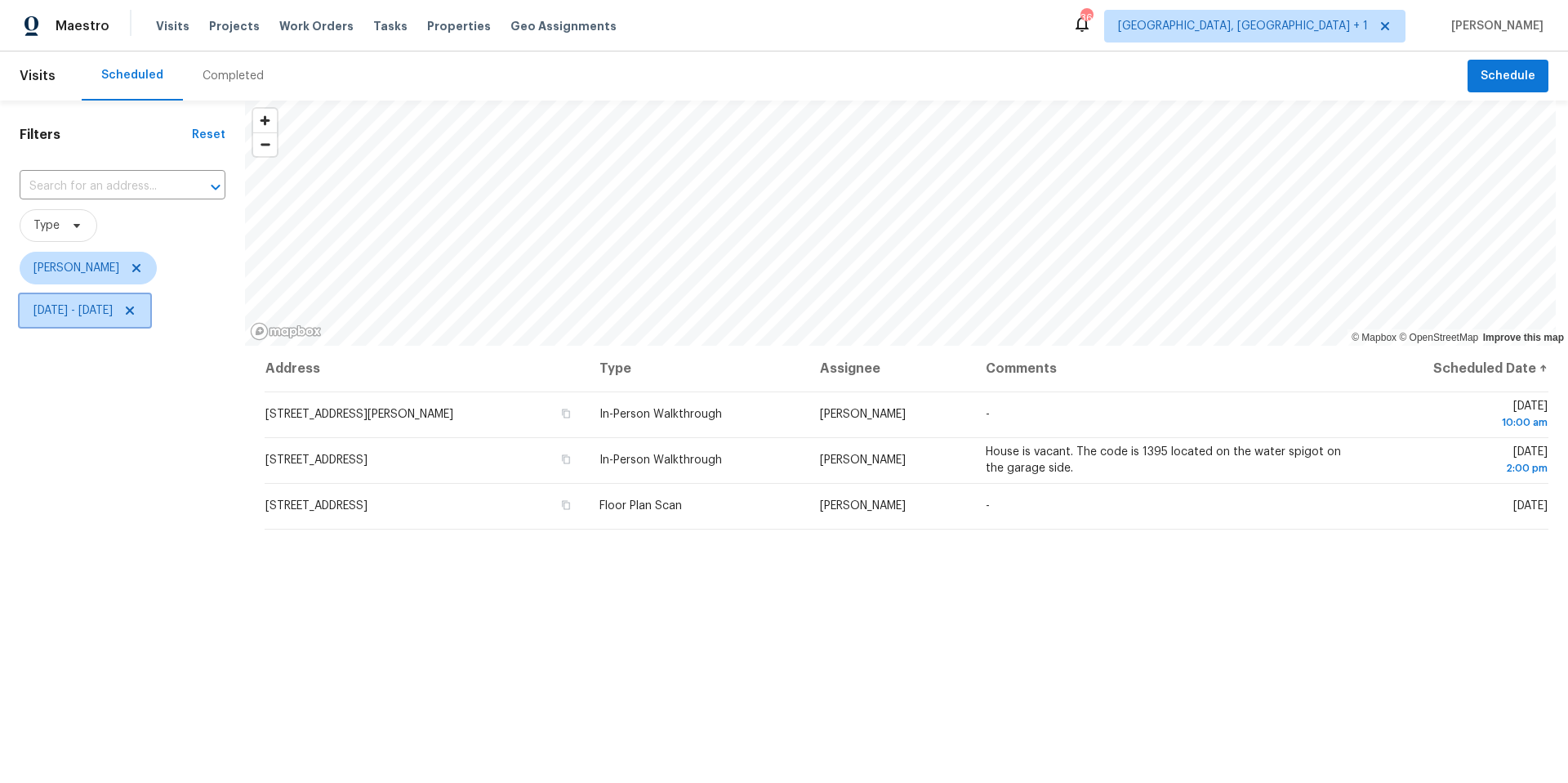
click at [134, 308] on icon at bounding box center [130, 311] width 8 height 8
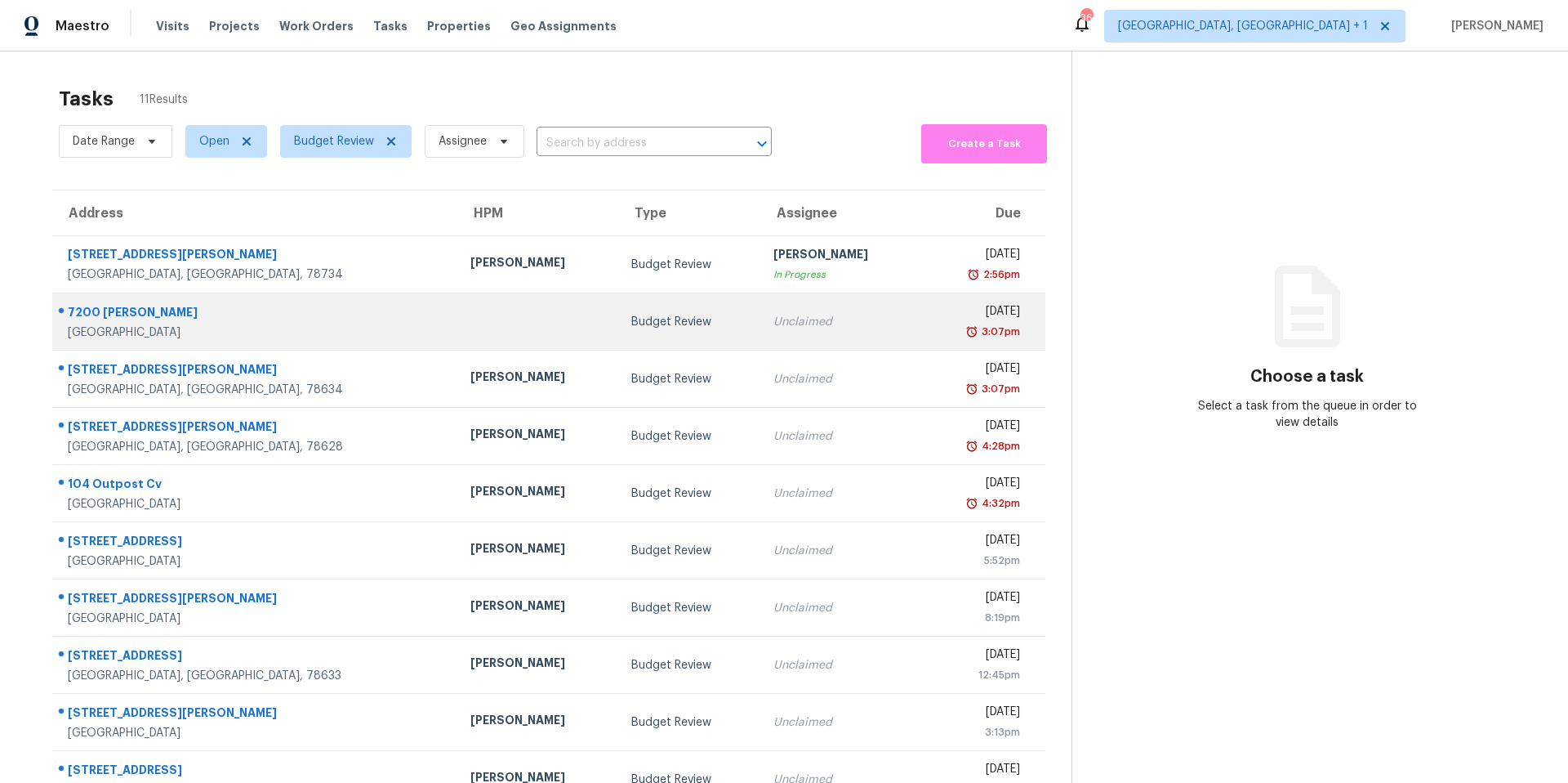
scroll to position [80, 0]
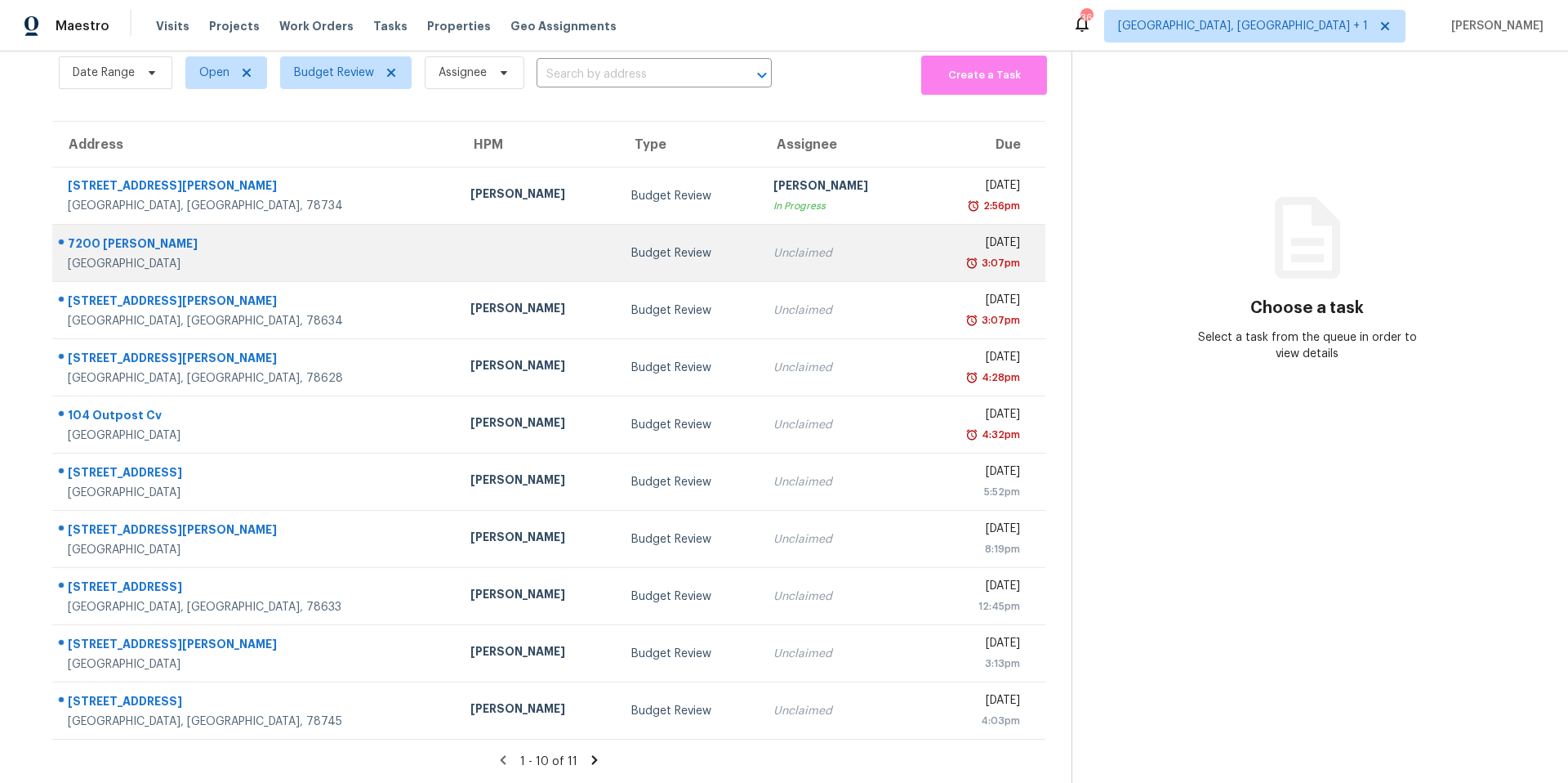
click at [457, 252] on td at bounding box center [538, 253] width 161 height 58
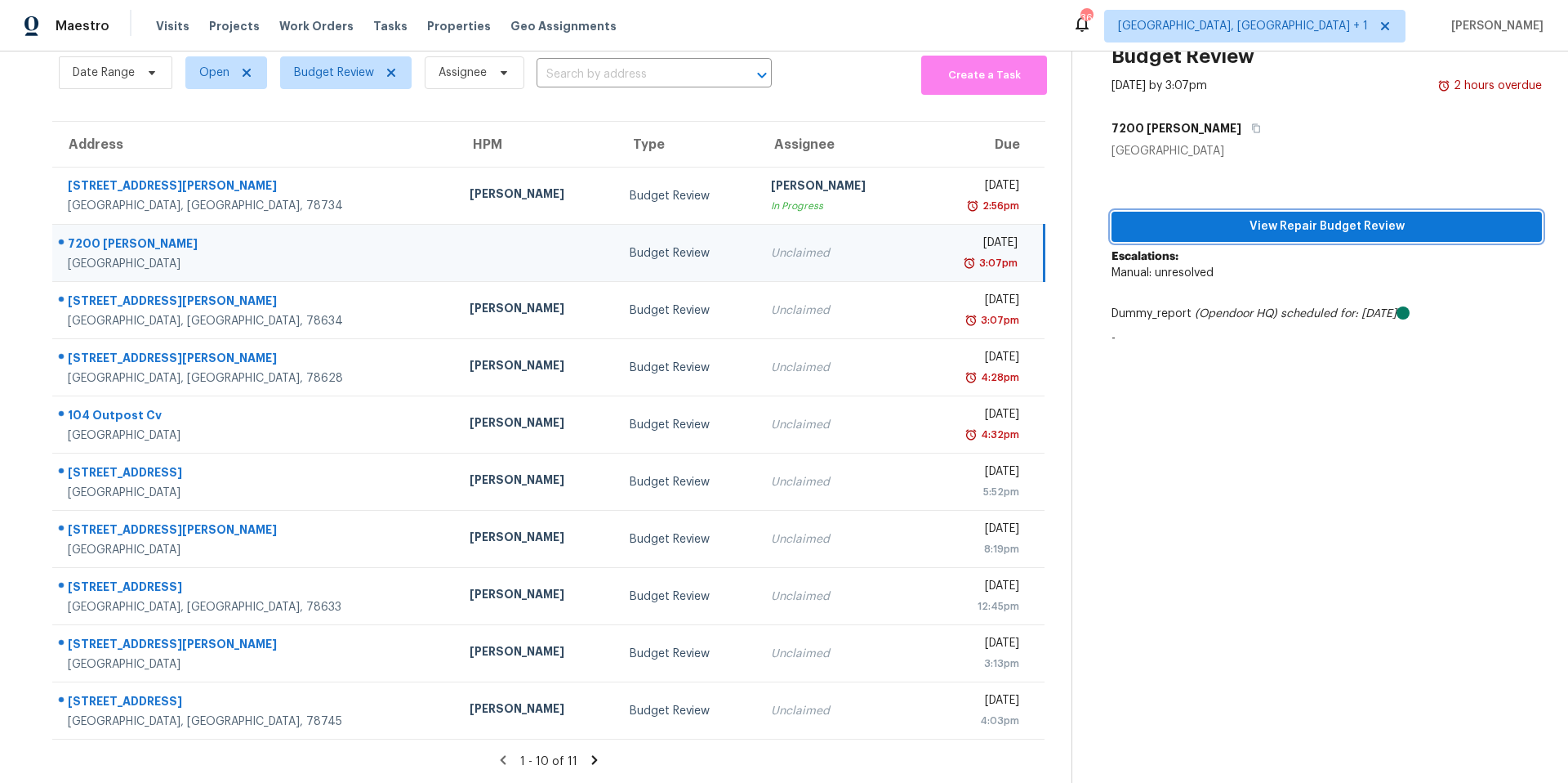
click at [1175, 216] on span "View Repair Budget Review" at bounding box center [1326, 226] width 404 height 21
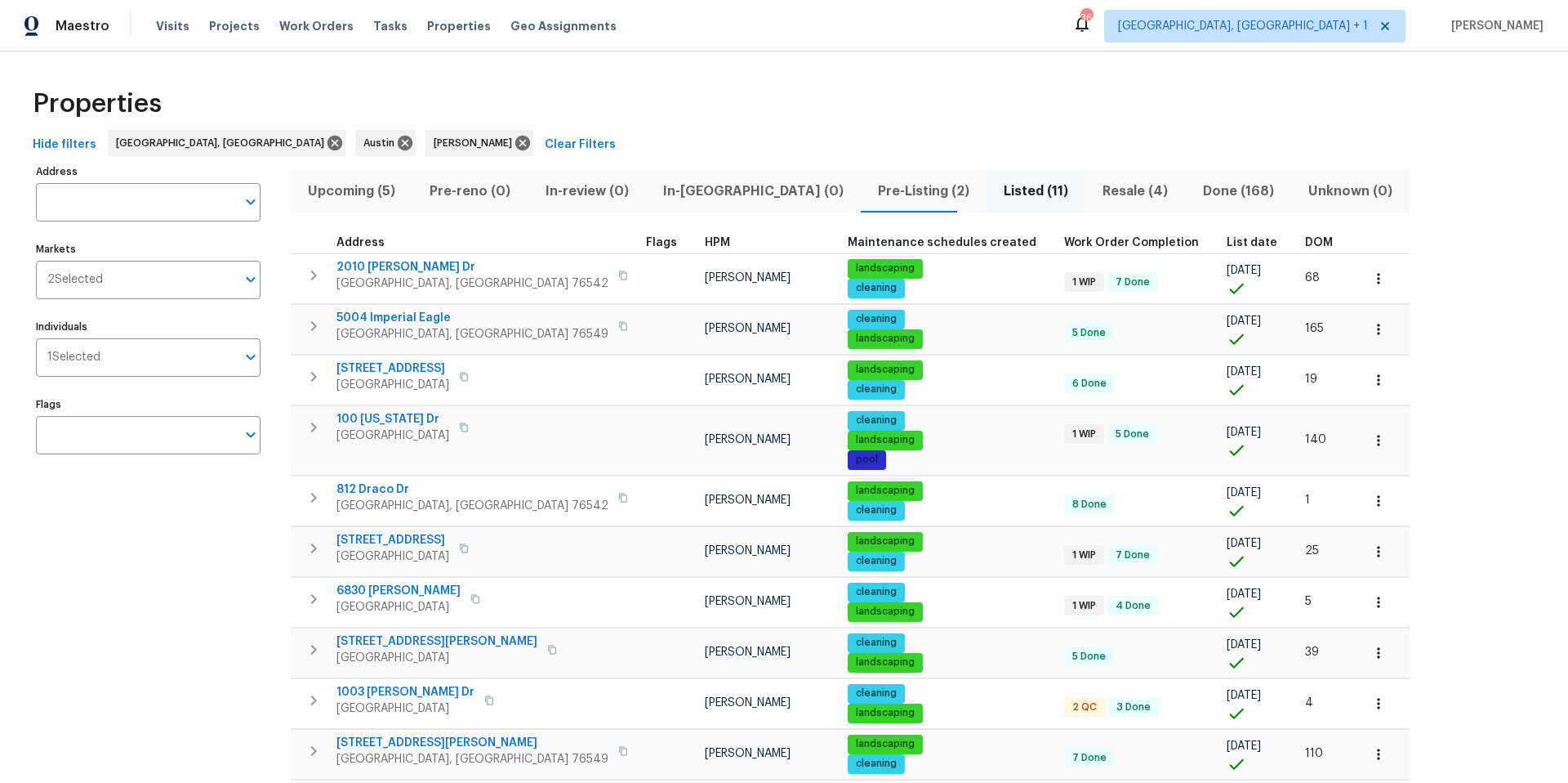
click at [334, 190] on span "Upcoming (5)" at bounding box center [351, 191] width 102 height 23
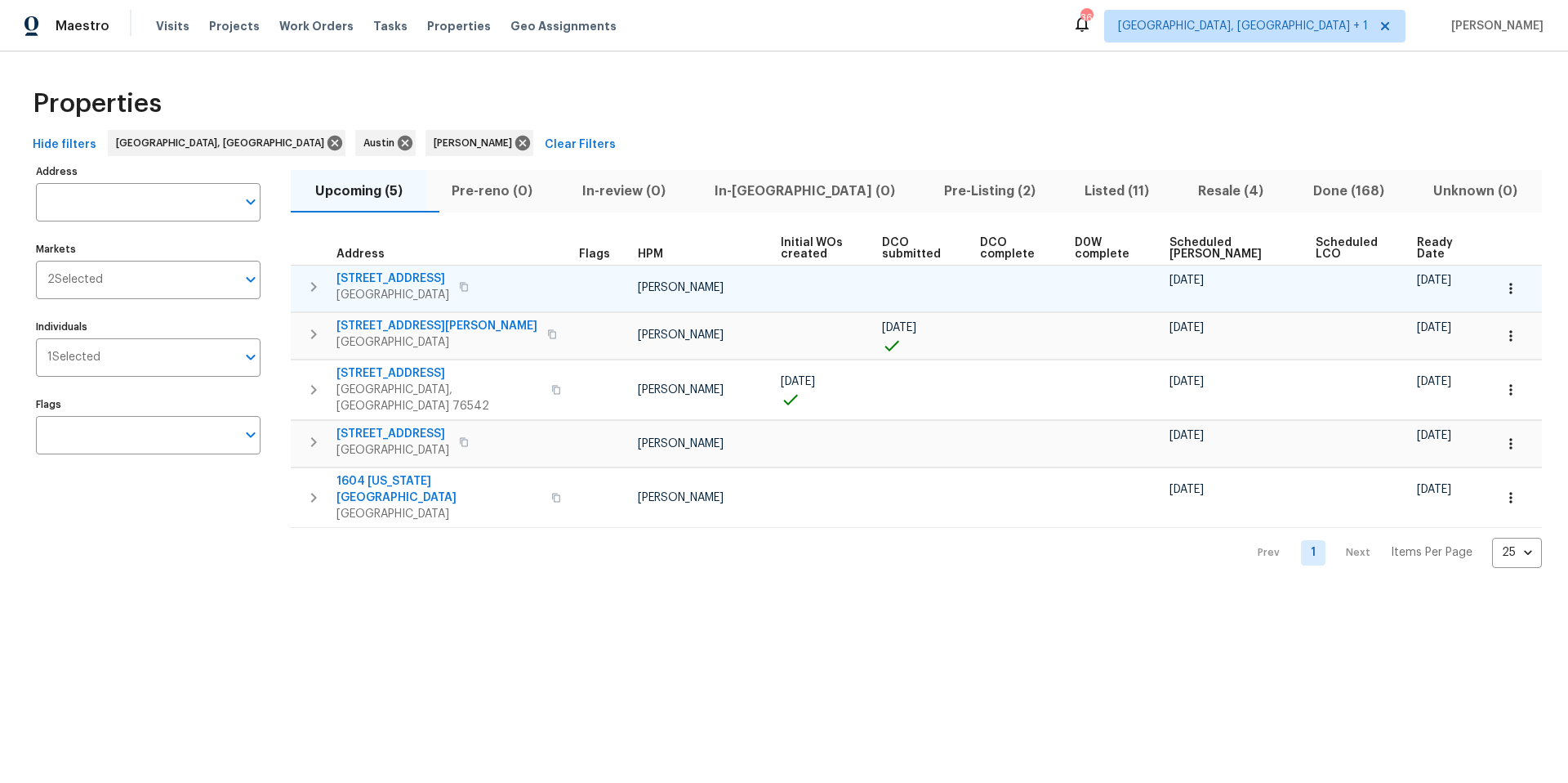
click at [382, 277] on span "17704 Balmorhea Ct" at bounding box center [393, 278] width 113 height 16
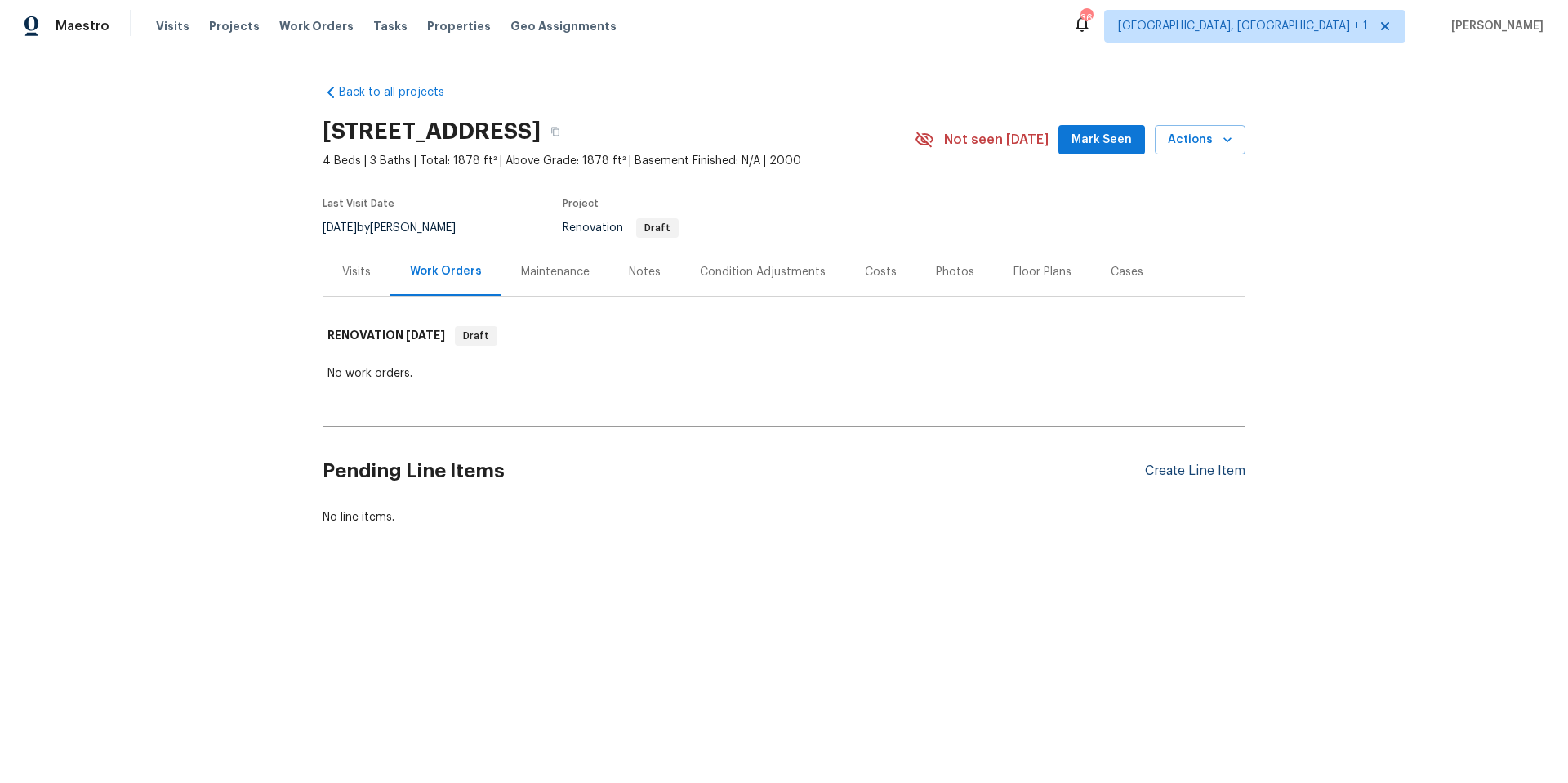
click at [1168, 464] on div "Create Line Item" at bounding box center [1194, 471] width 100 height 16
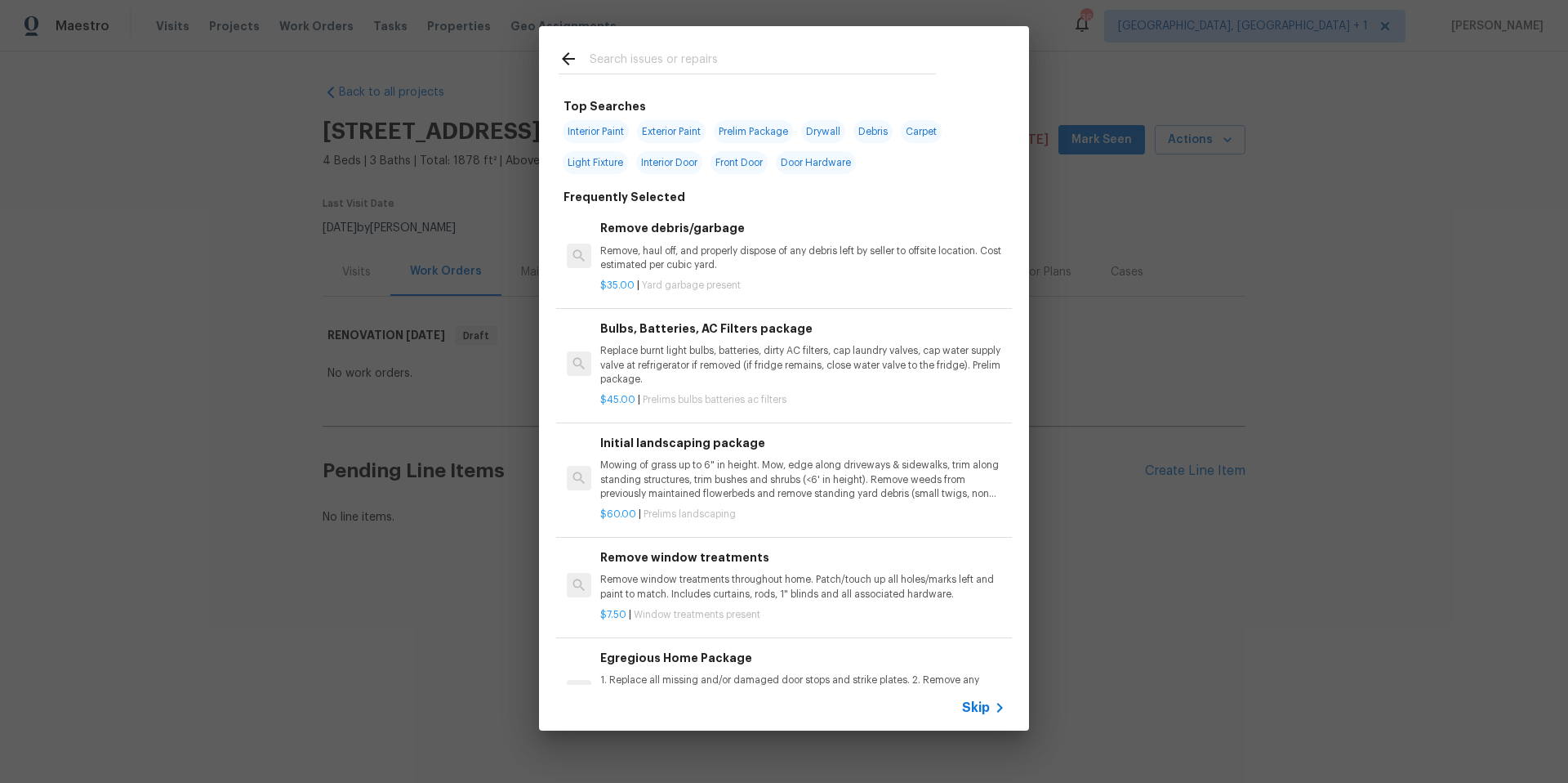
click at [616, 122] on span "Interior Paint" at bounding box center [595, 131] width 66 height 23
type input "Interior Paint"
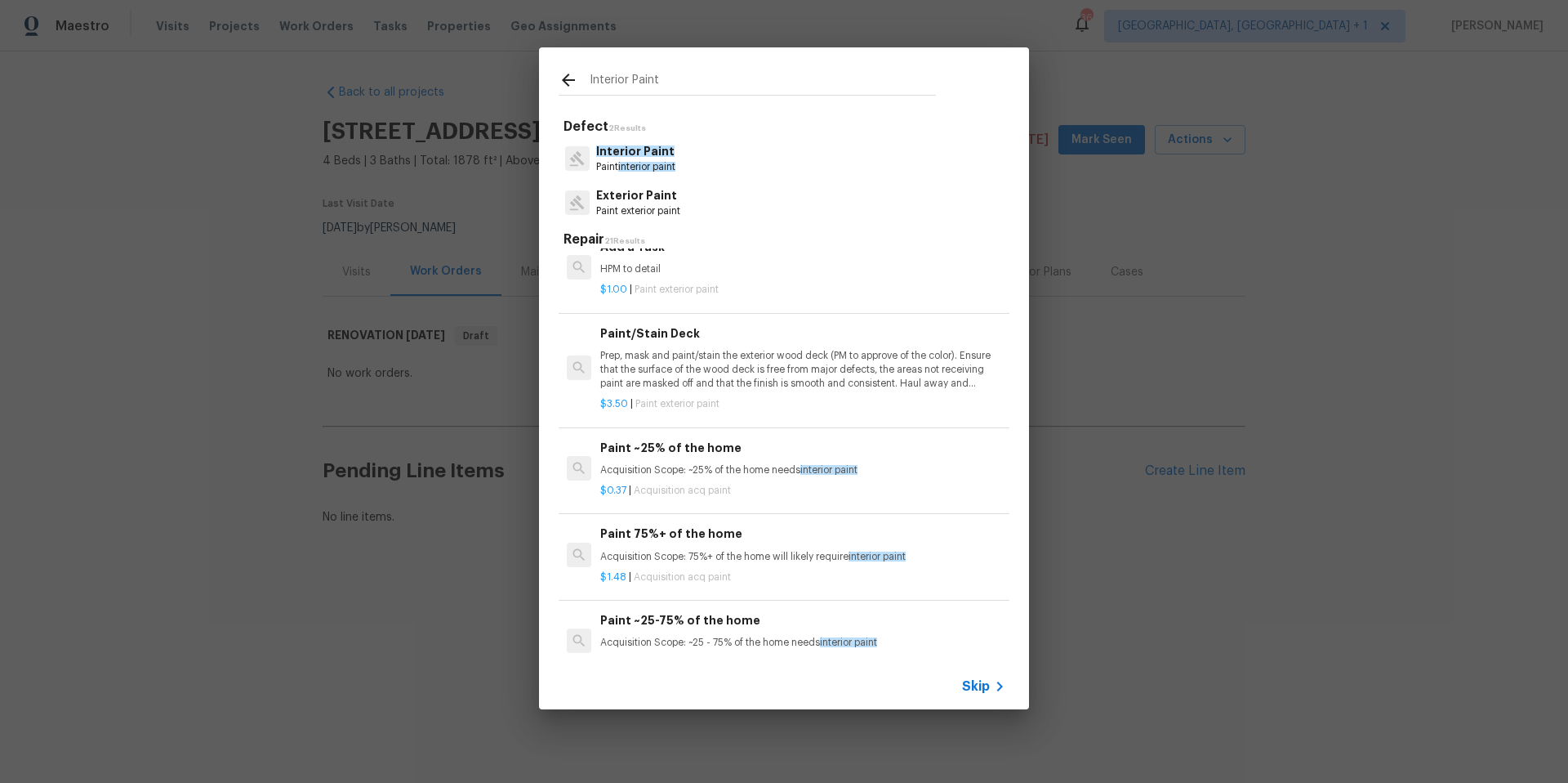
scroll to position [1229, 0]
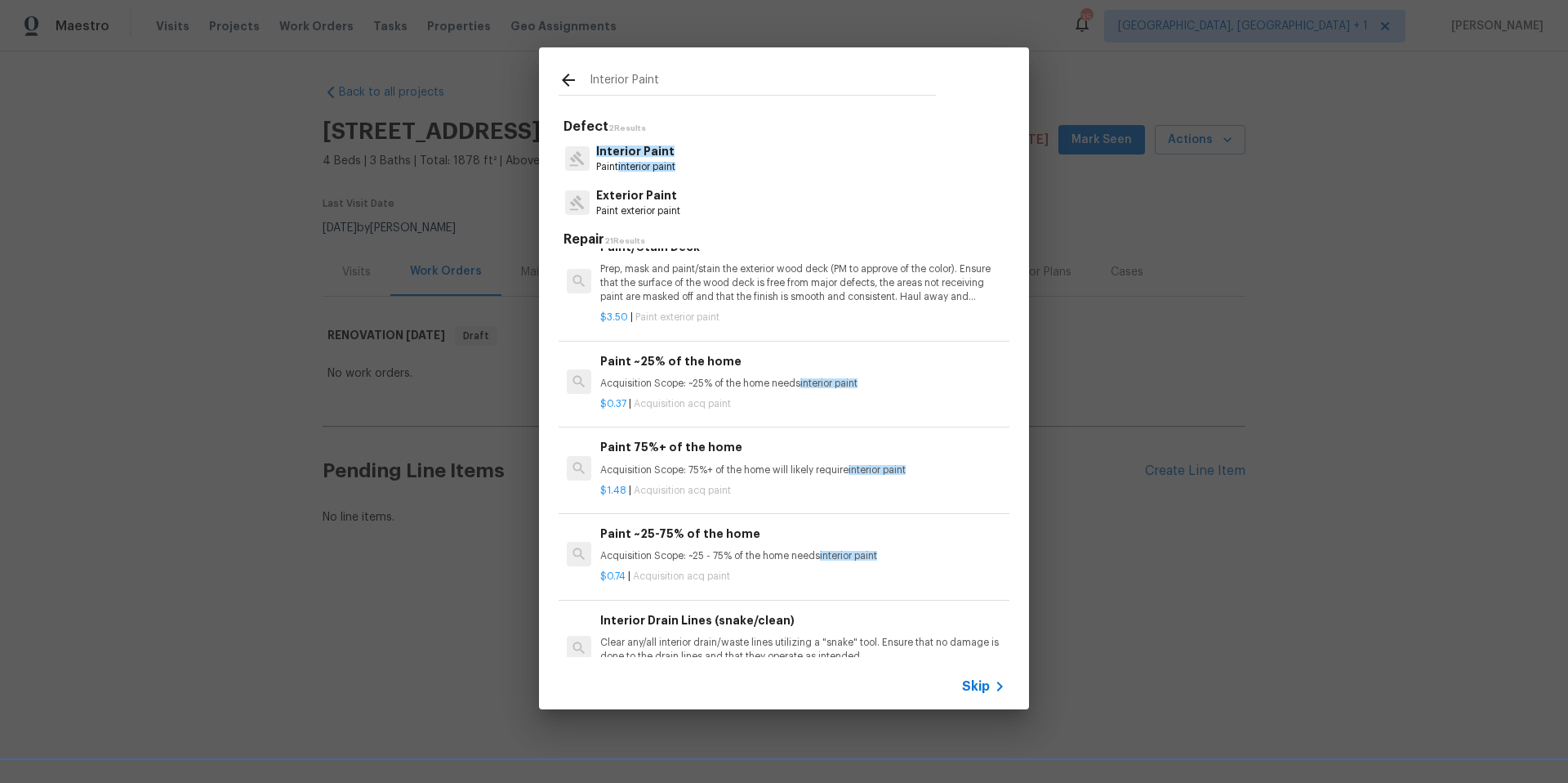
click at [575, 80] on icon at bounding box center [568, 80] width 20 height 20
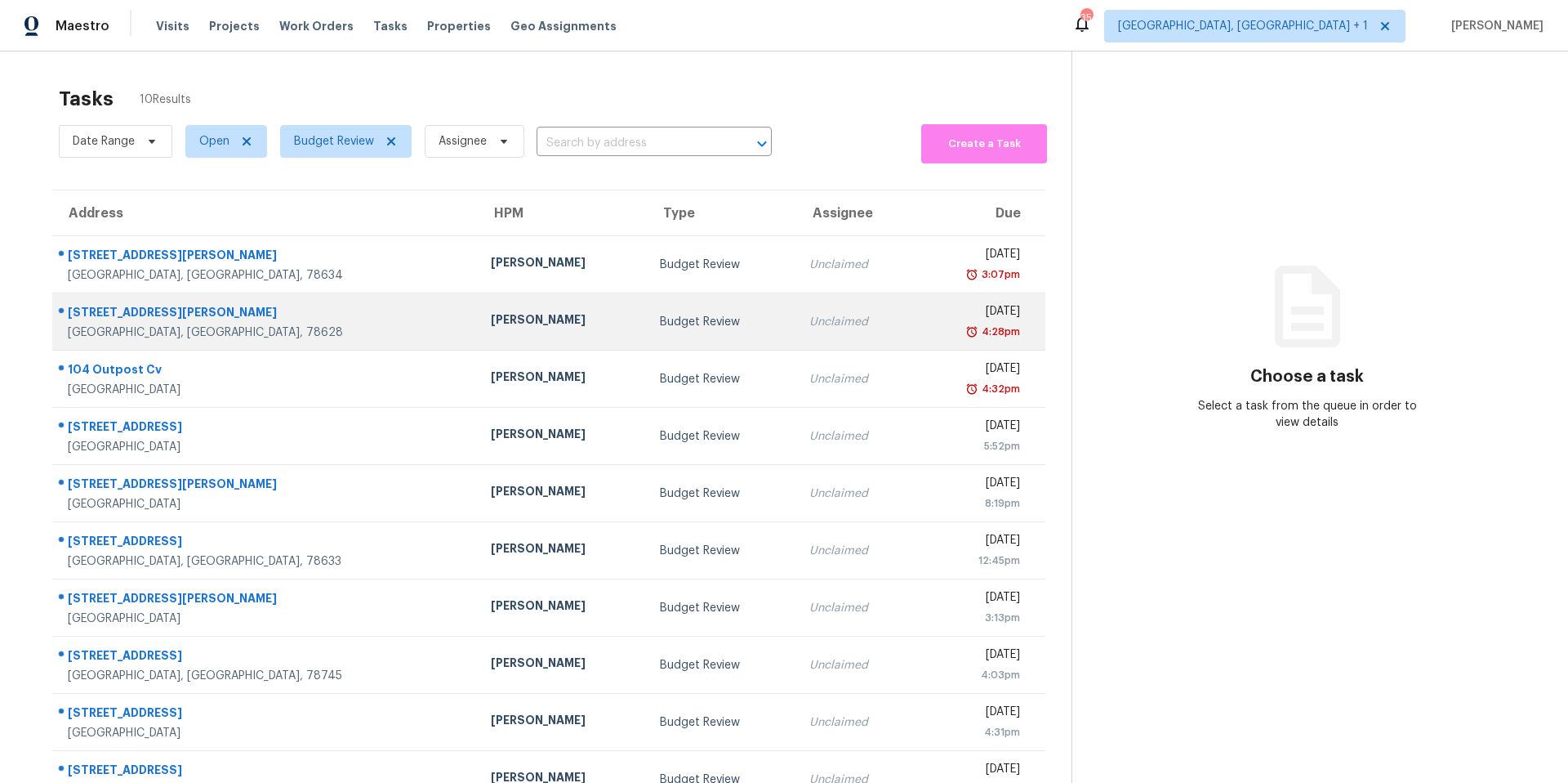
click at [478, 310] on td "[PERSON_NAME]" at bounding box center [562, 323] width 169 height 58
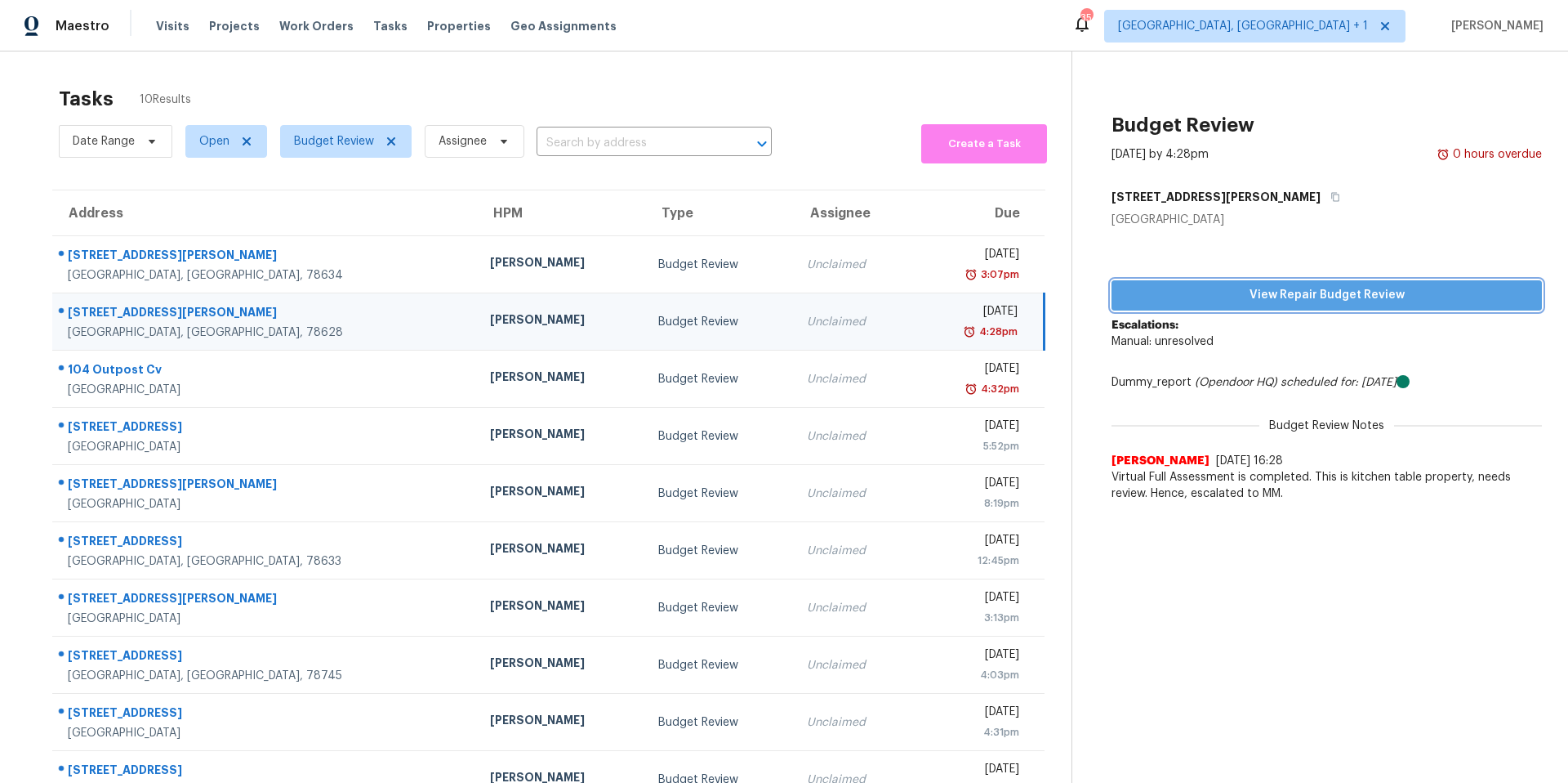
click at [1239, 290] on span "View Repair Budget Review" at bounding box center [1326, 295] width 404 height 21
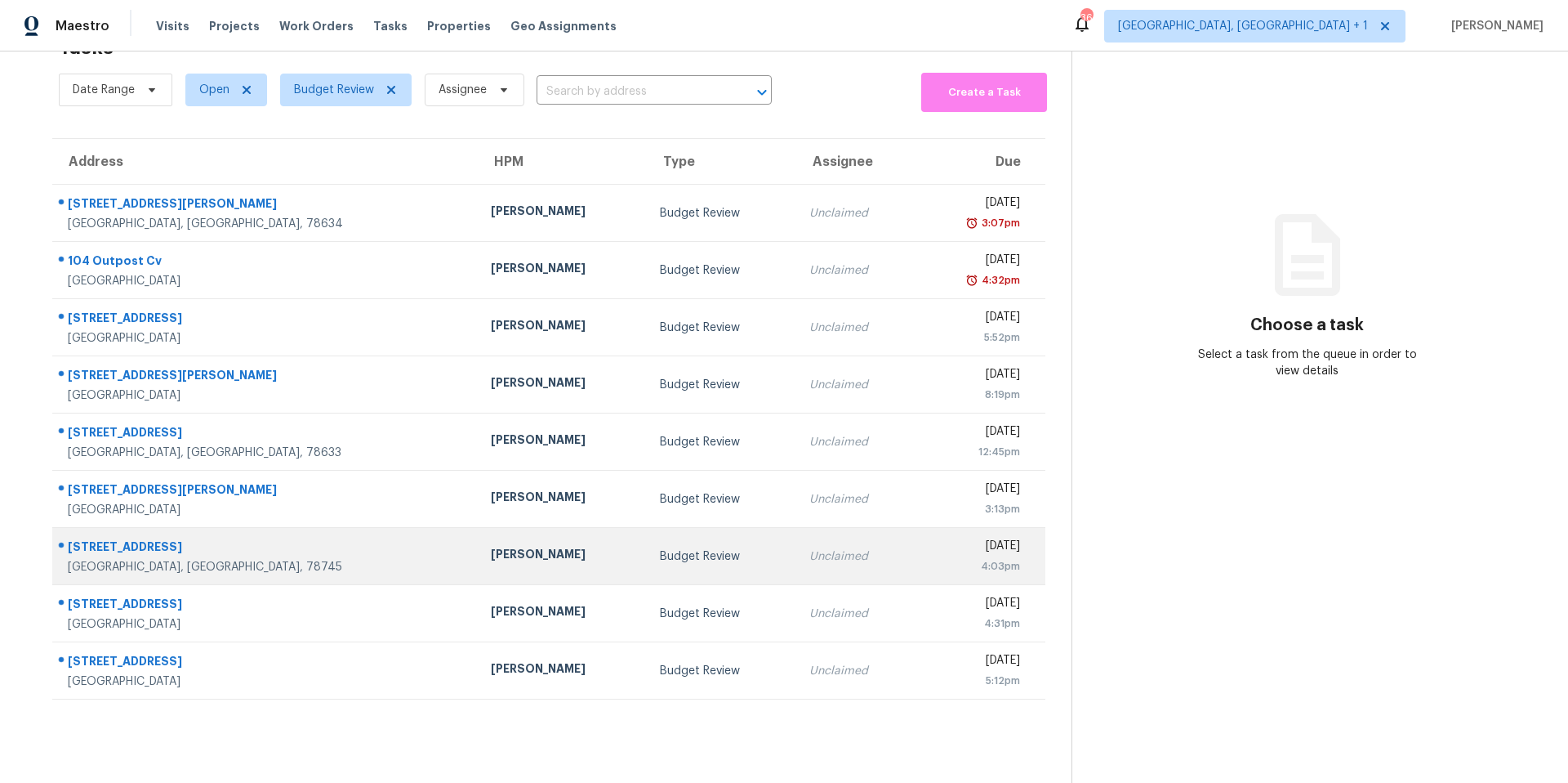
scroll to position [64, 0]
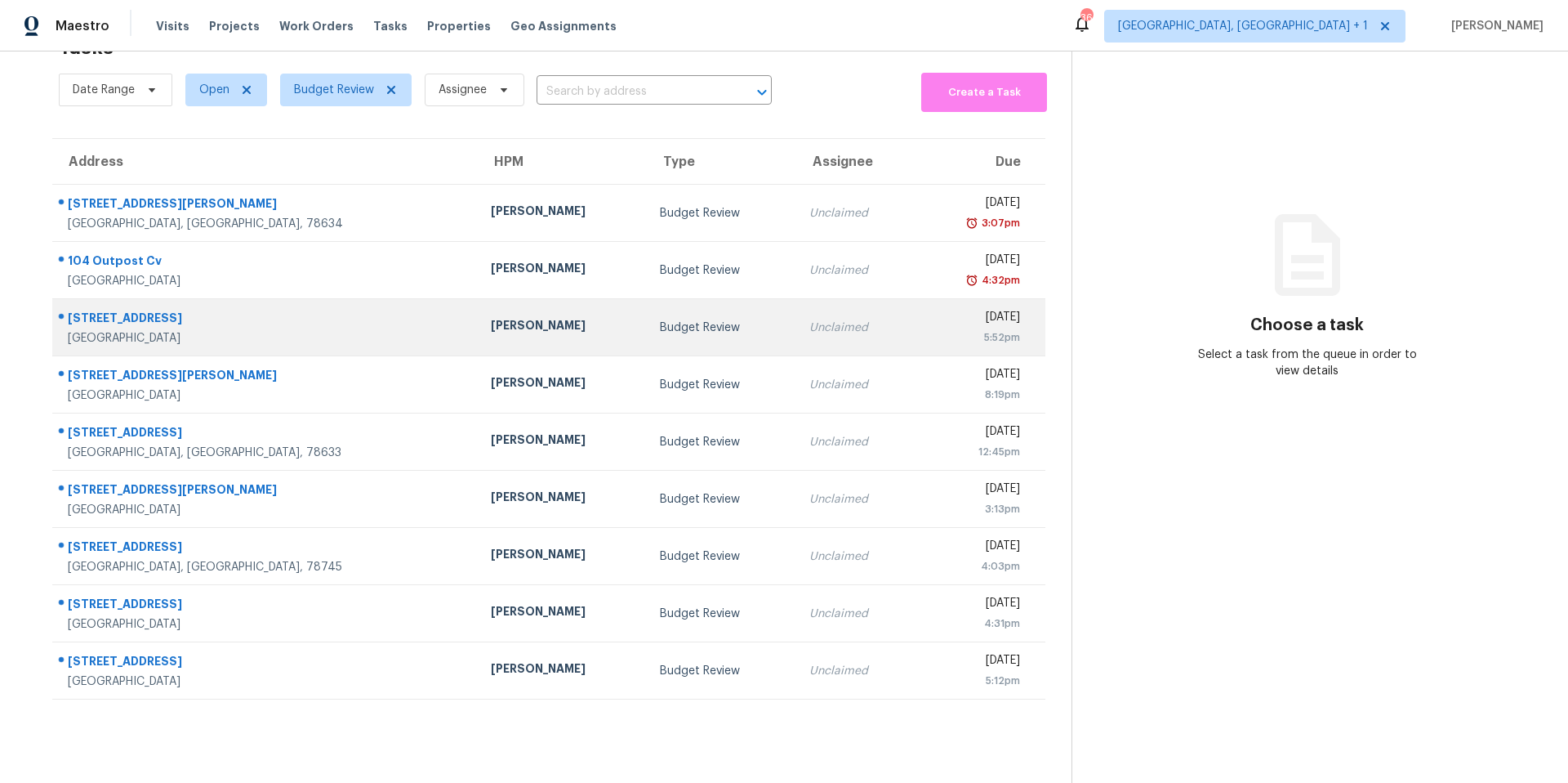
click at [478, 326] on td "[PERSON_NAME]" at bounding box center [562, 327] width 169 height 58
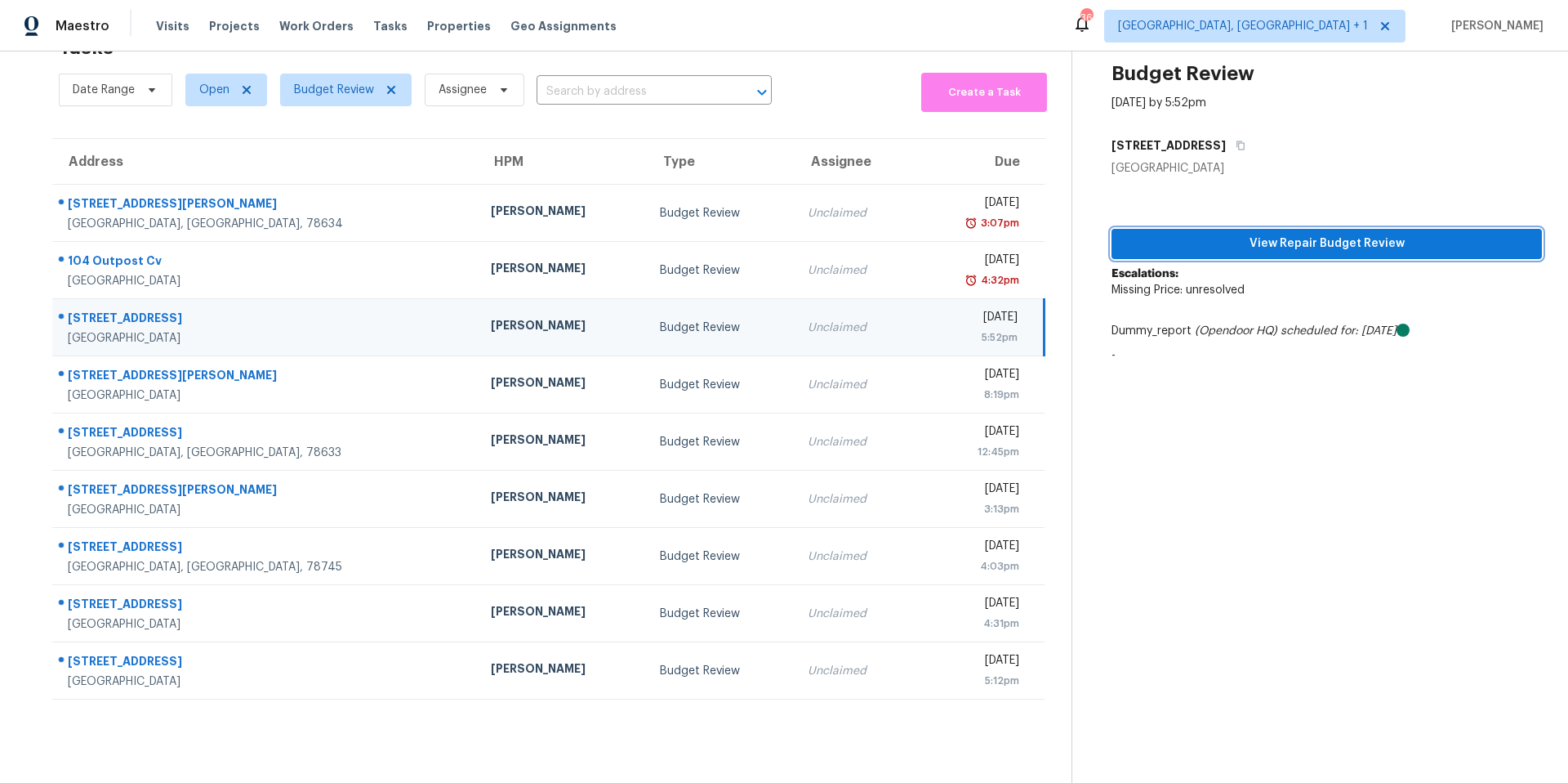
click at [1226, 233] on span "View Repair Budget Review" at bounding box center [1326, 243] width 404 height 21
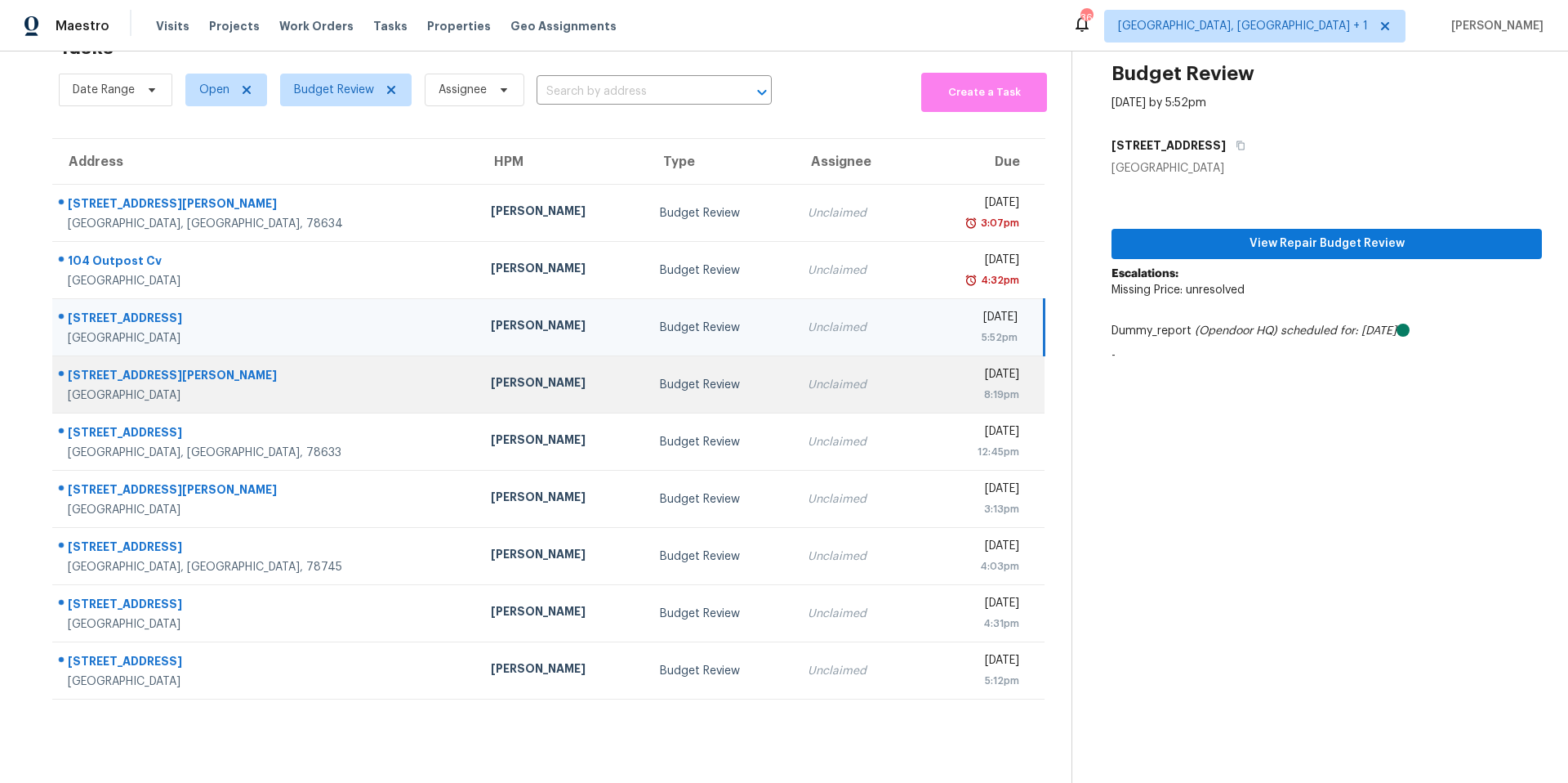
click at [238, 372] on div "[STREET_ADDRESS][PERSON_NAME]" at bounding box center [266, 377] width 397 height 21
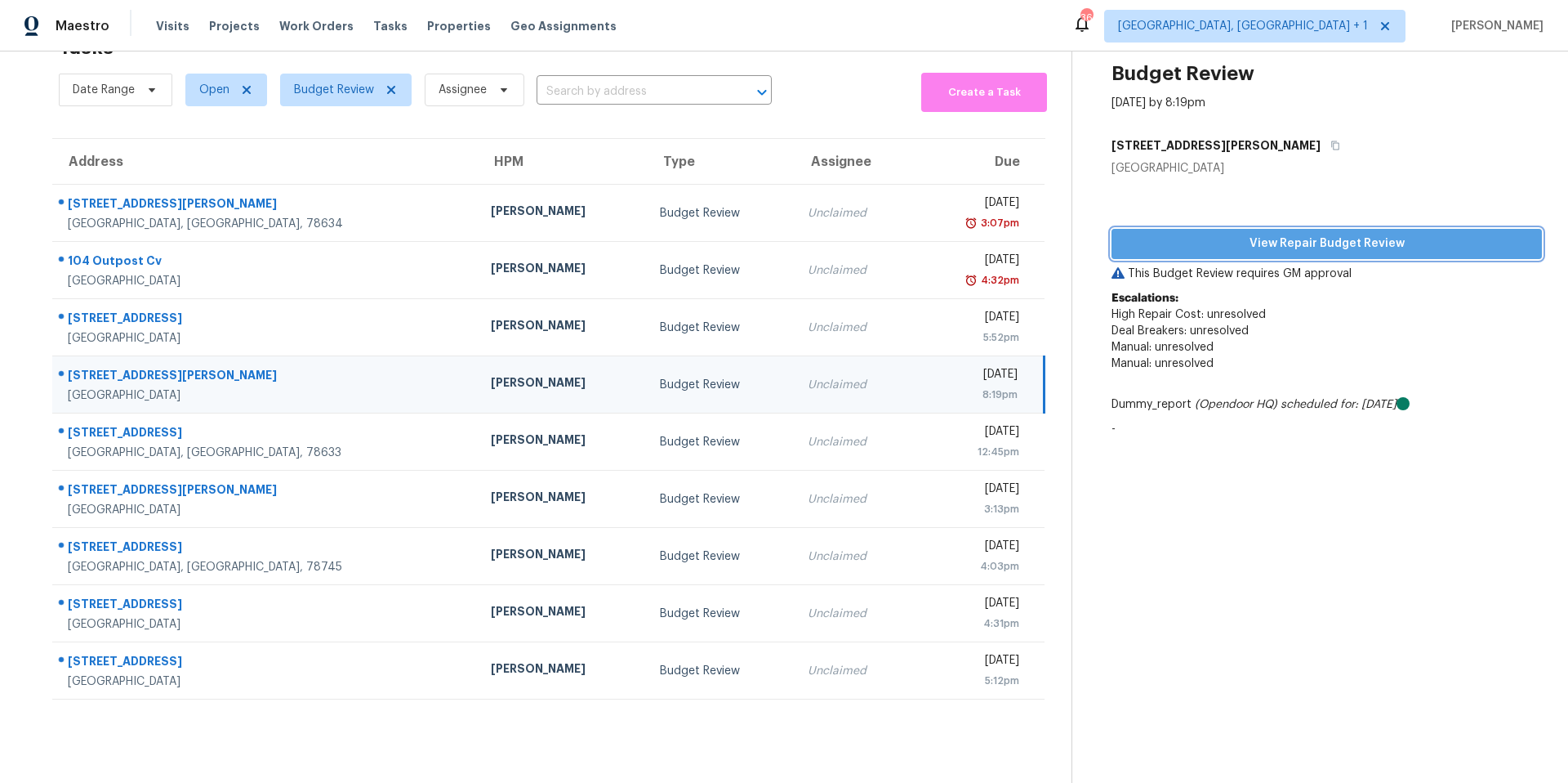
click at [1218, 236] on span "View Repair Budget Review" at bounding box center [1326, 243] width 404 height 21
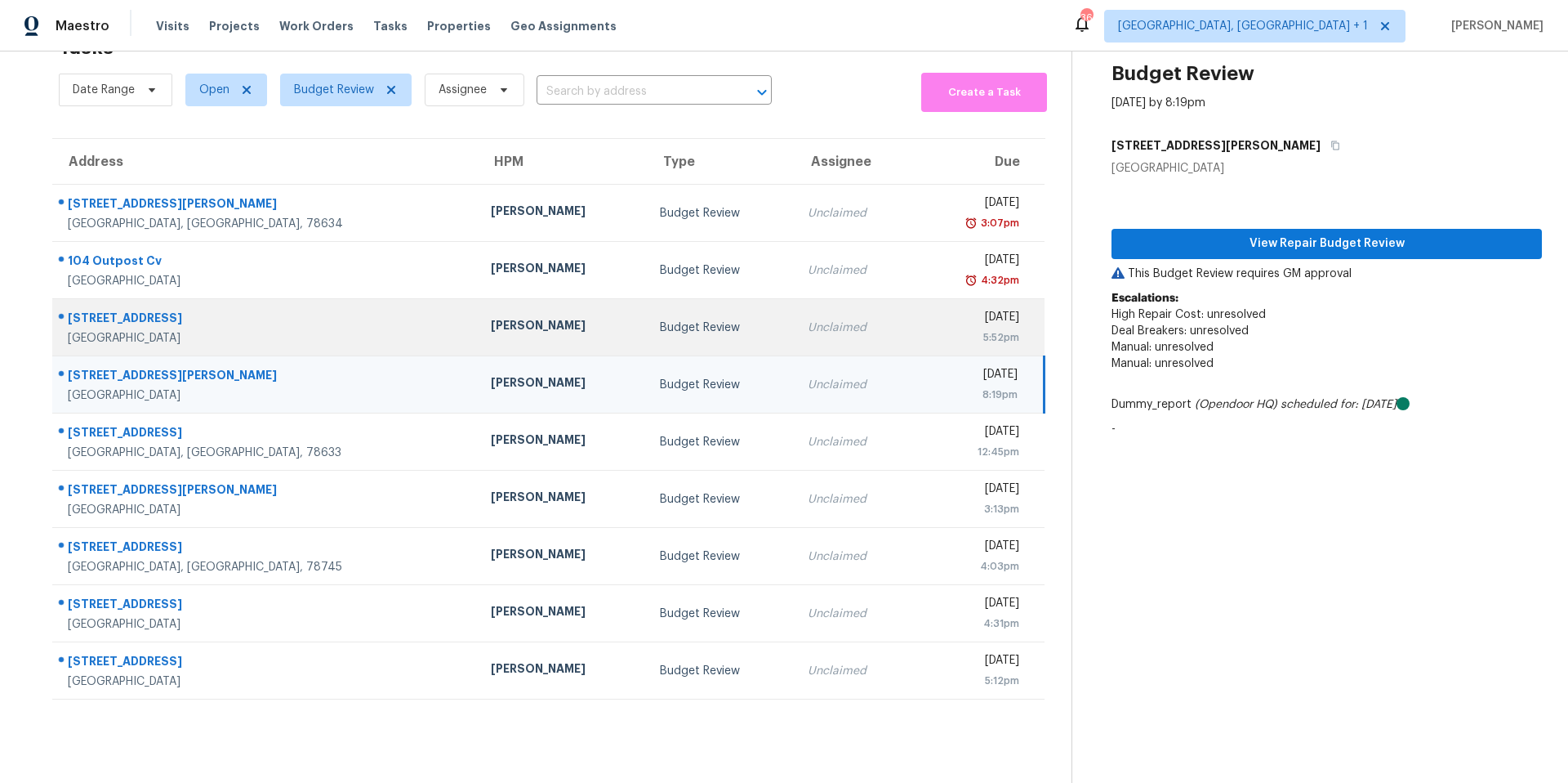
click at [647, 321] on td "Budget Review" at bounding box center [721, 327] width 149 height 58
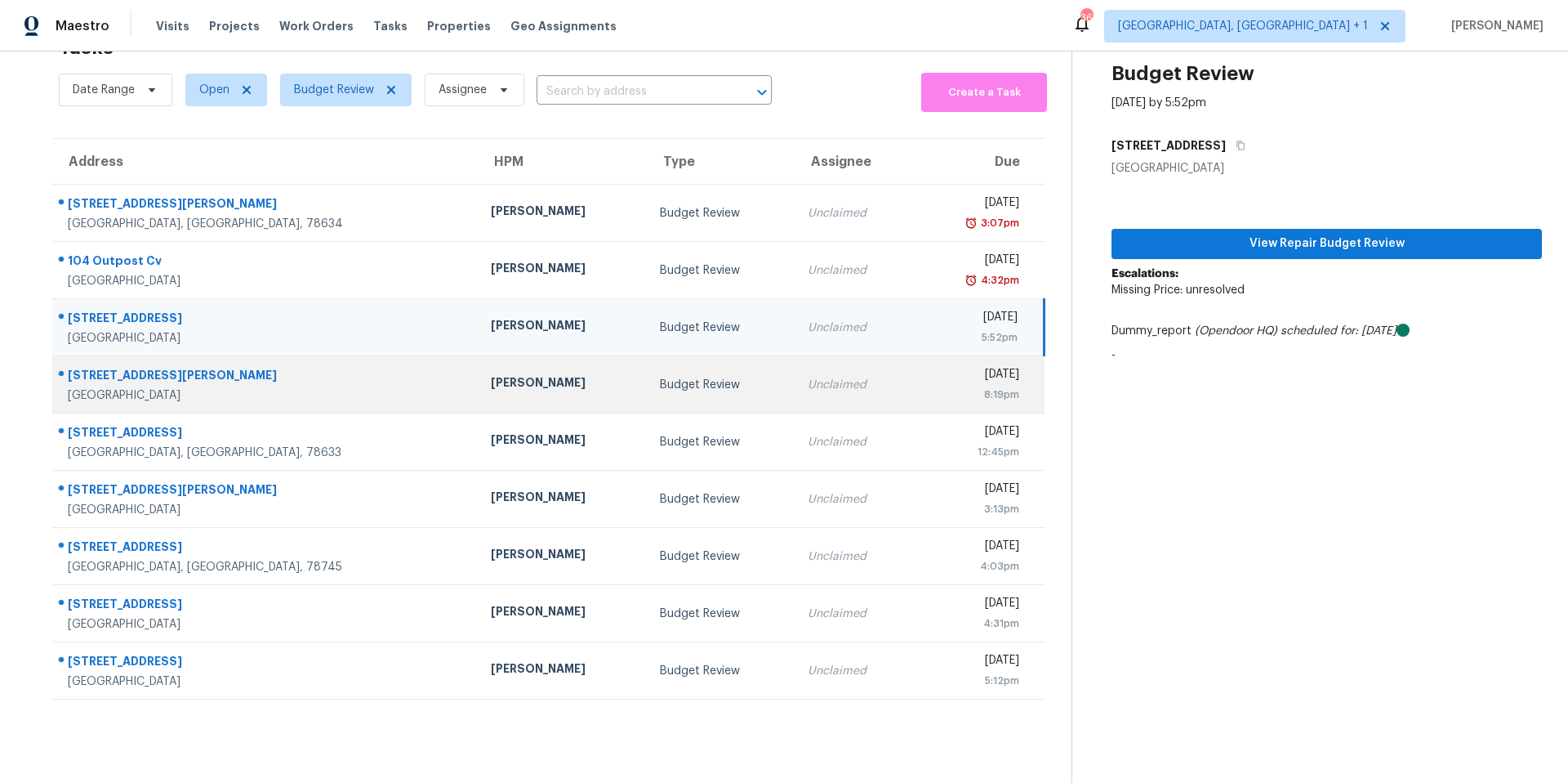
click at [231, 367] on div "[STREET_ADDRESS][PERSON_NAME]" at bounding box center [266, 377] width 397 height 21
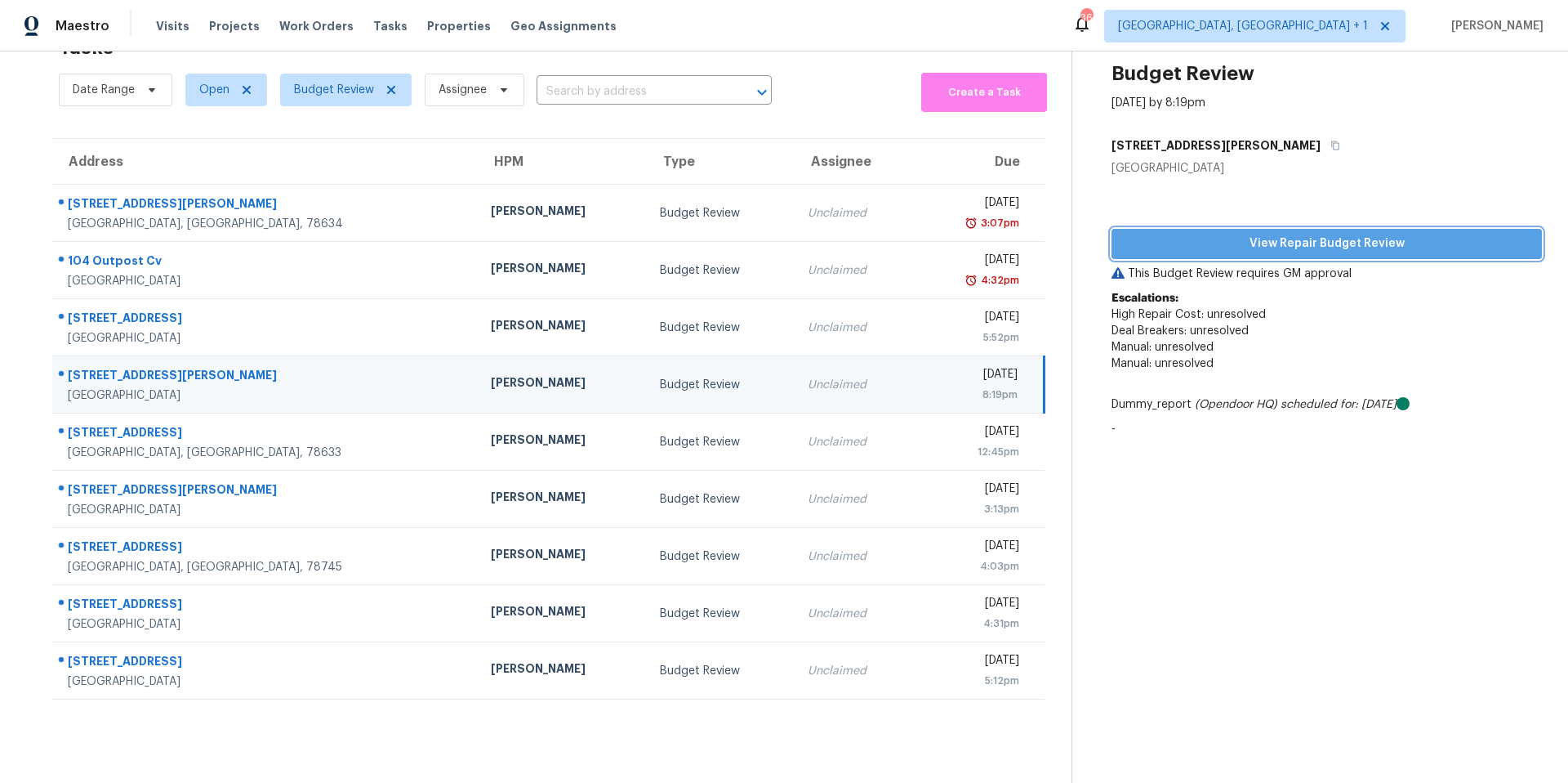
click at [1215, 233] on span "View Repair Budget Review" at bounding box center [1326, 243] width 404 height 21
